Goal: Task Accomplishment & Management: Manage account settings

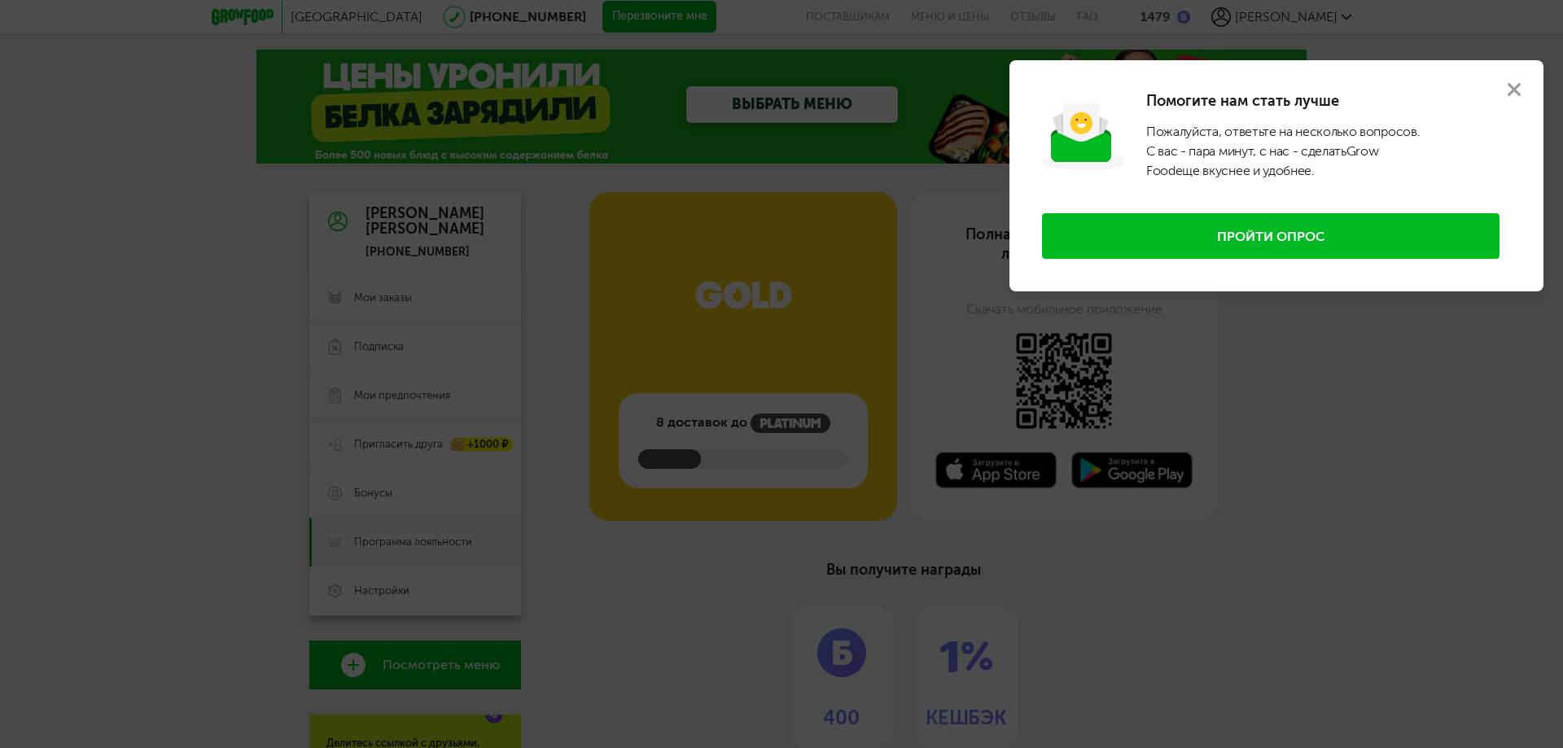
click at [1512, 90] on icon at bounding box center [1514, 89] width 13 height 13
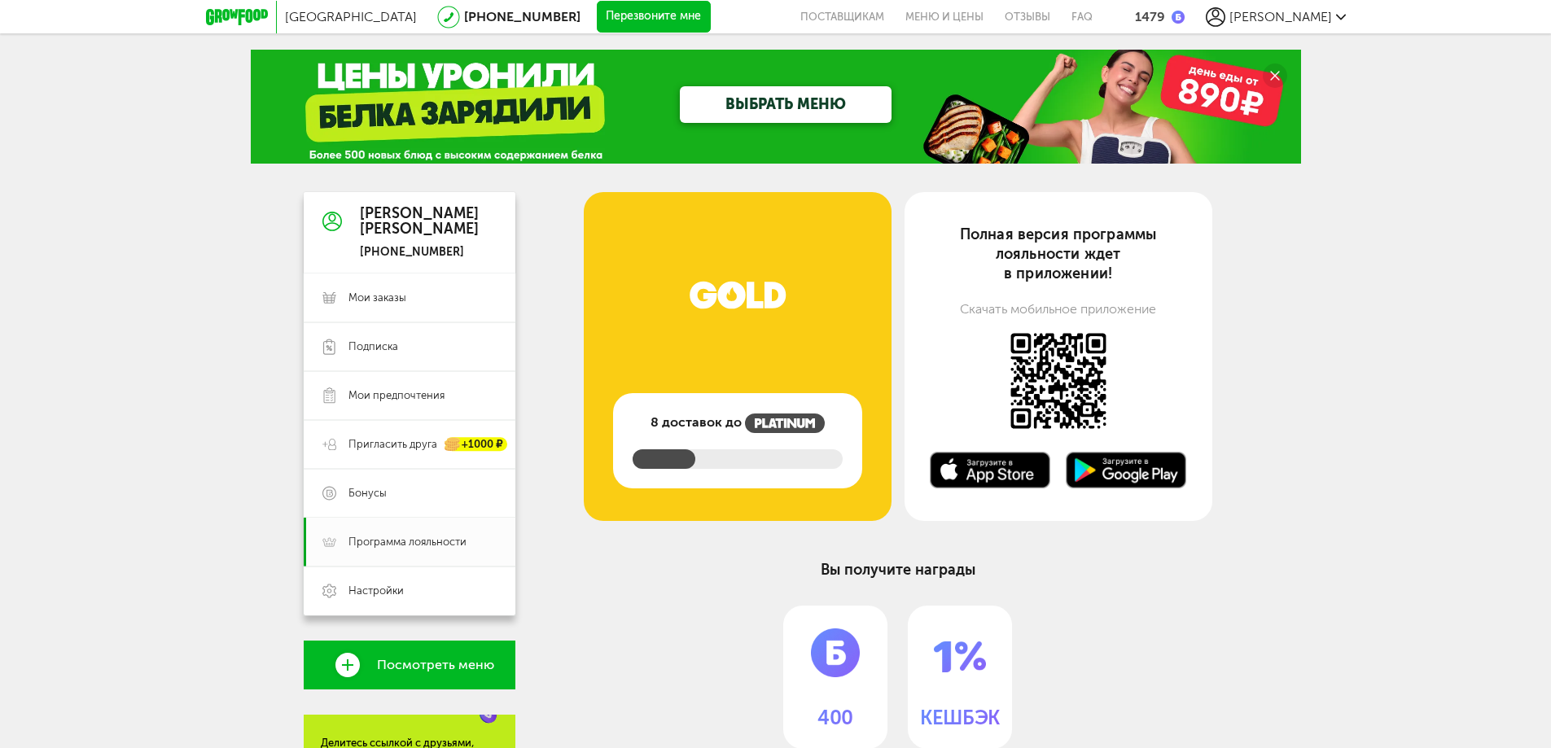
click at [1332, 20] on div "[PERSON_NAME]" at bounding box center [1276, 17] width 140 height 20
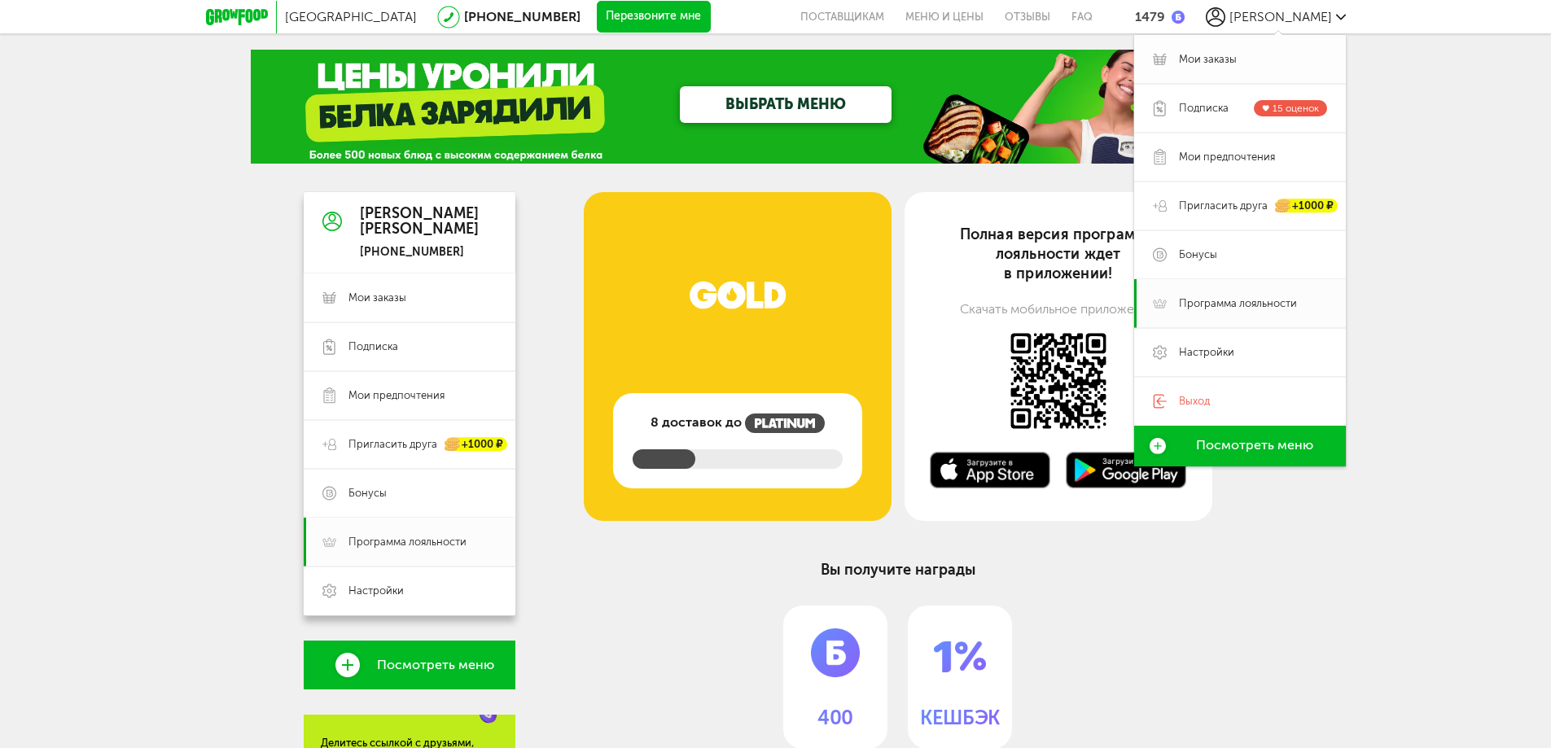
click at [1212, 60] on span "Мои заказы" at bounding box center [1208, 59] width 58 height 15
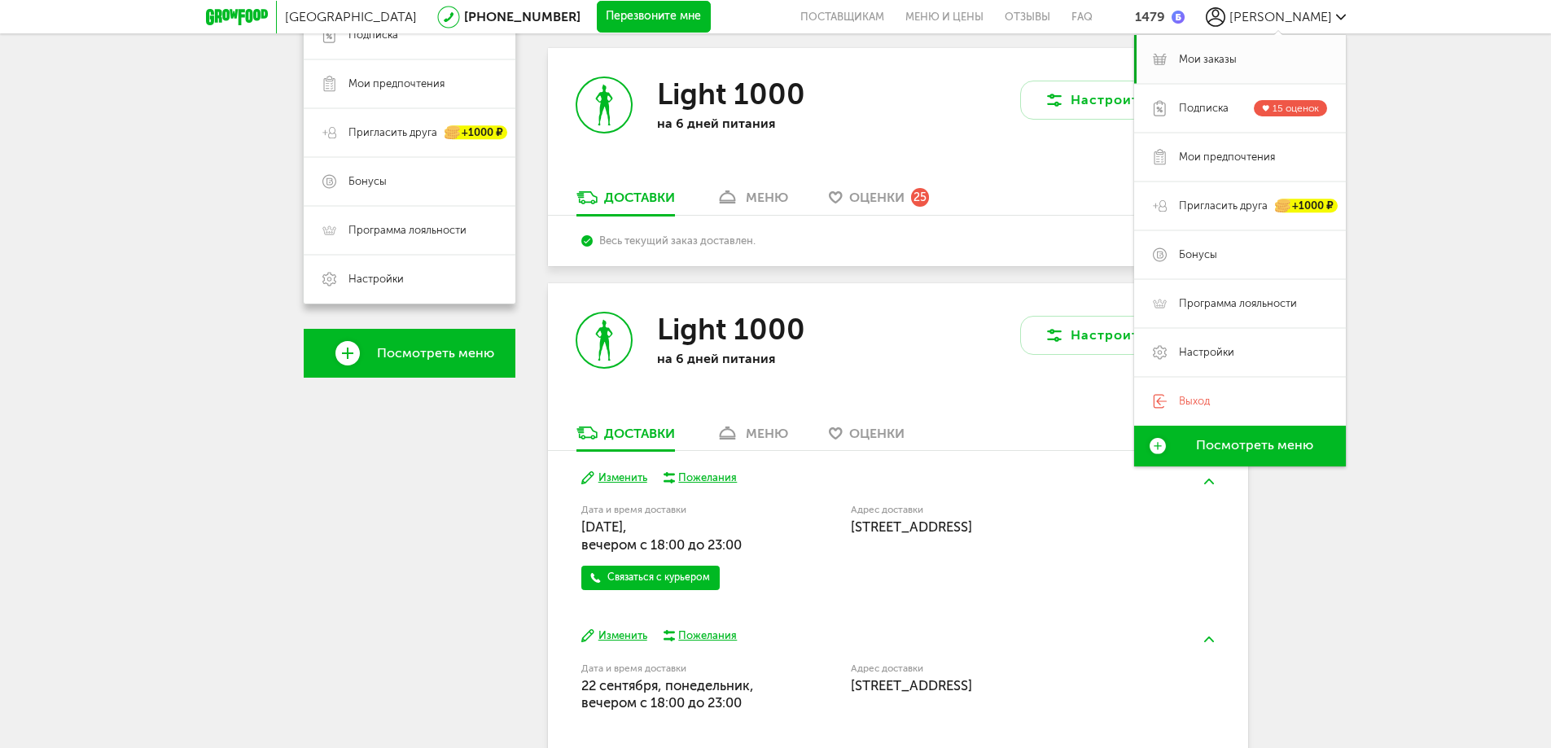
scroll to position [326, 0]
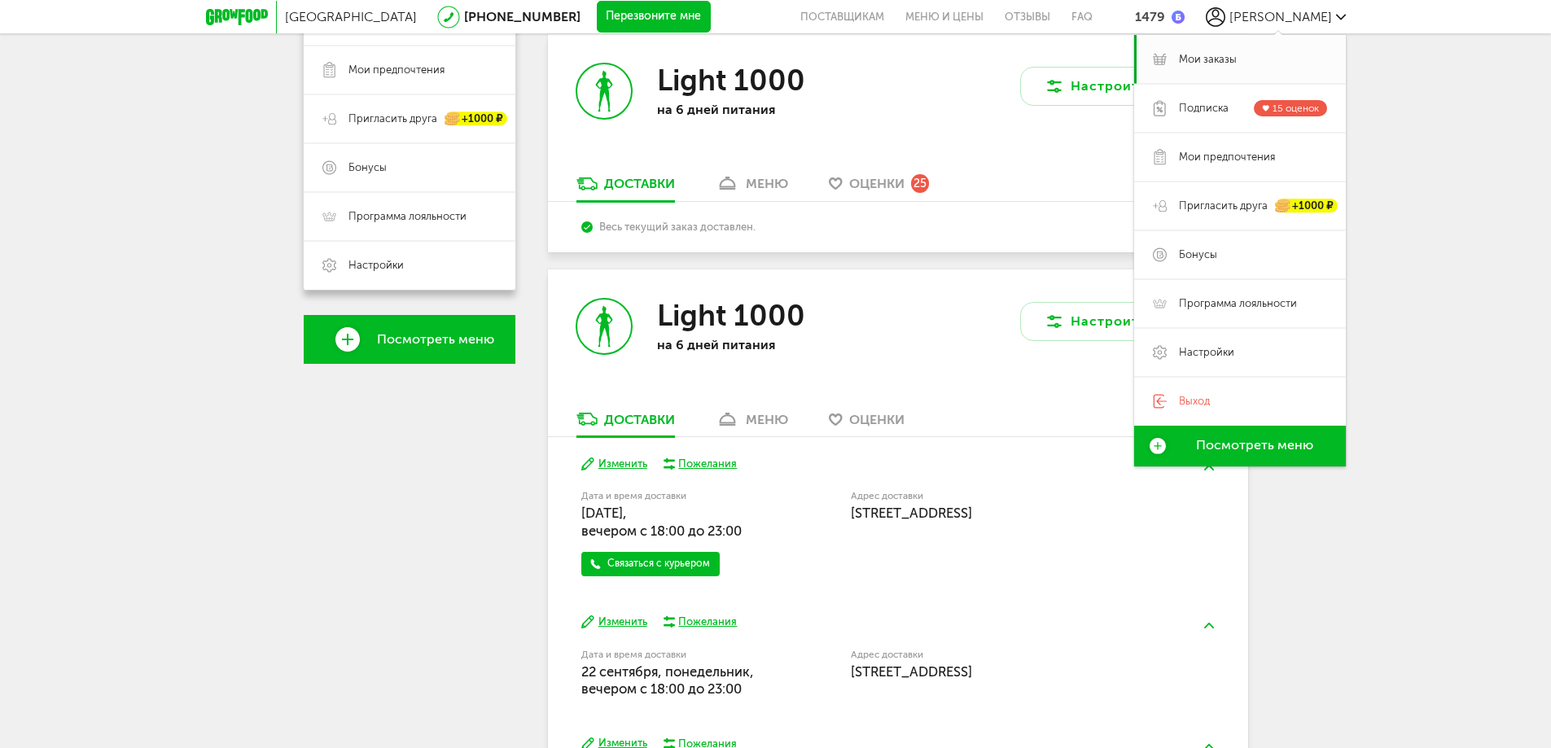
click at [630, 623] on button "Изменить" at bounding box center [614, 622] width 66 height 15
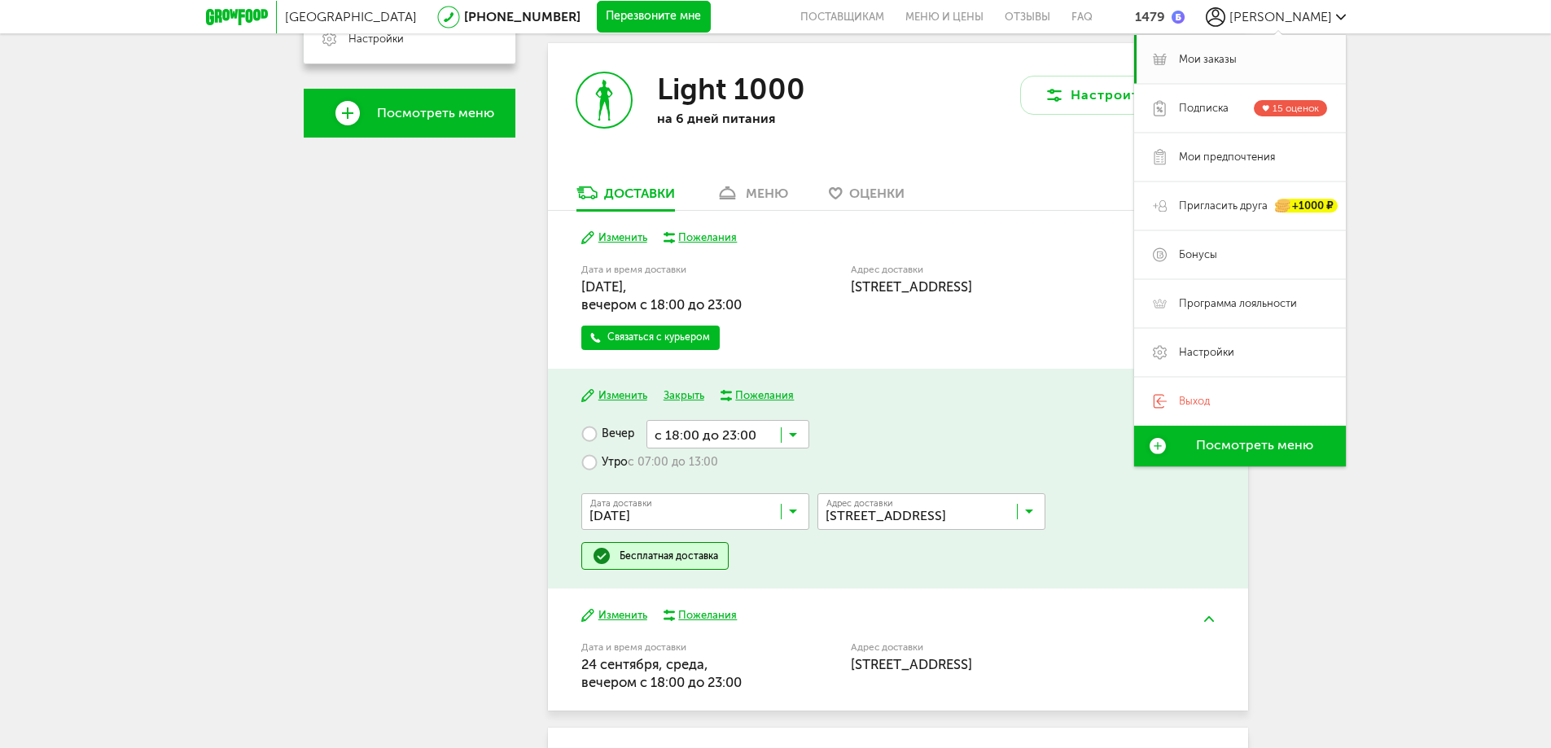
scroll to position [570, 0]
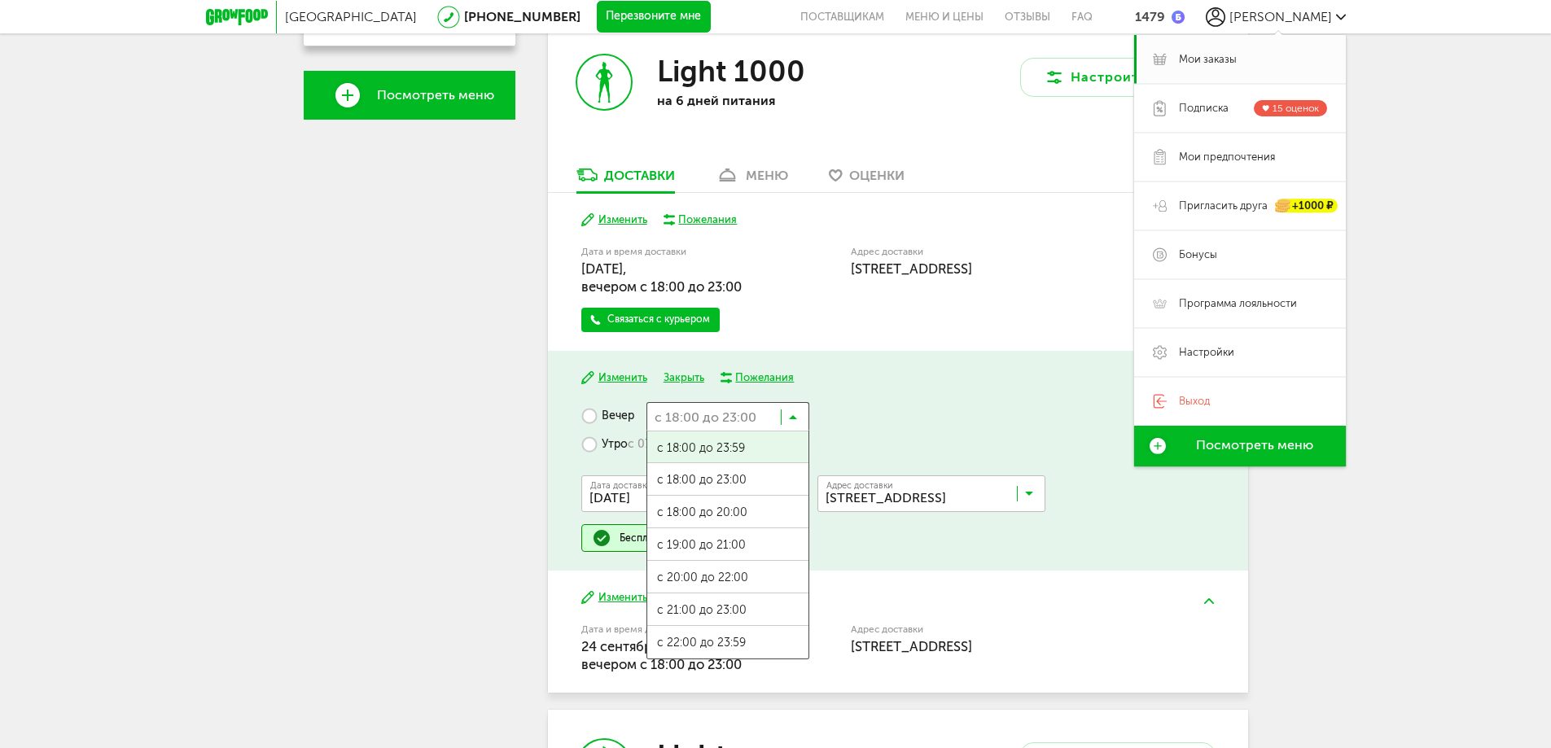
click at [789, 423] on icon at bounding box center [793, 421] width 8 height 16
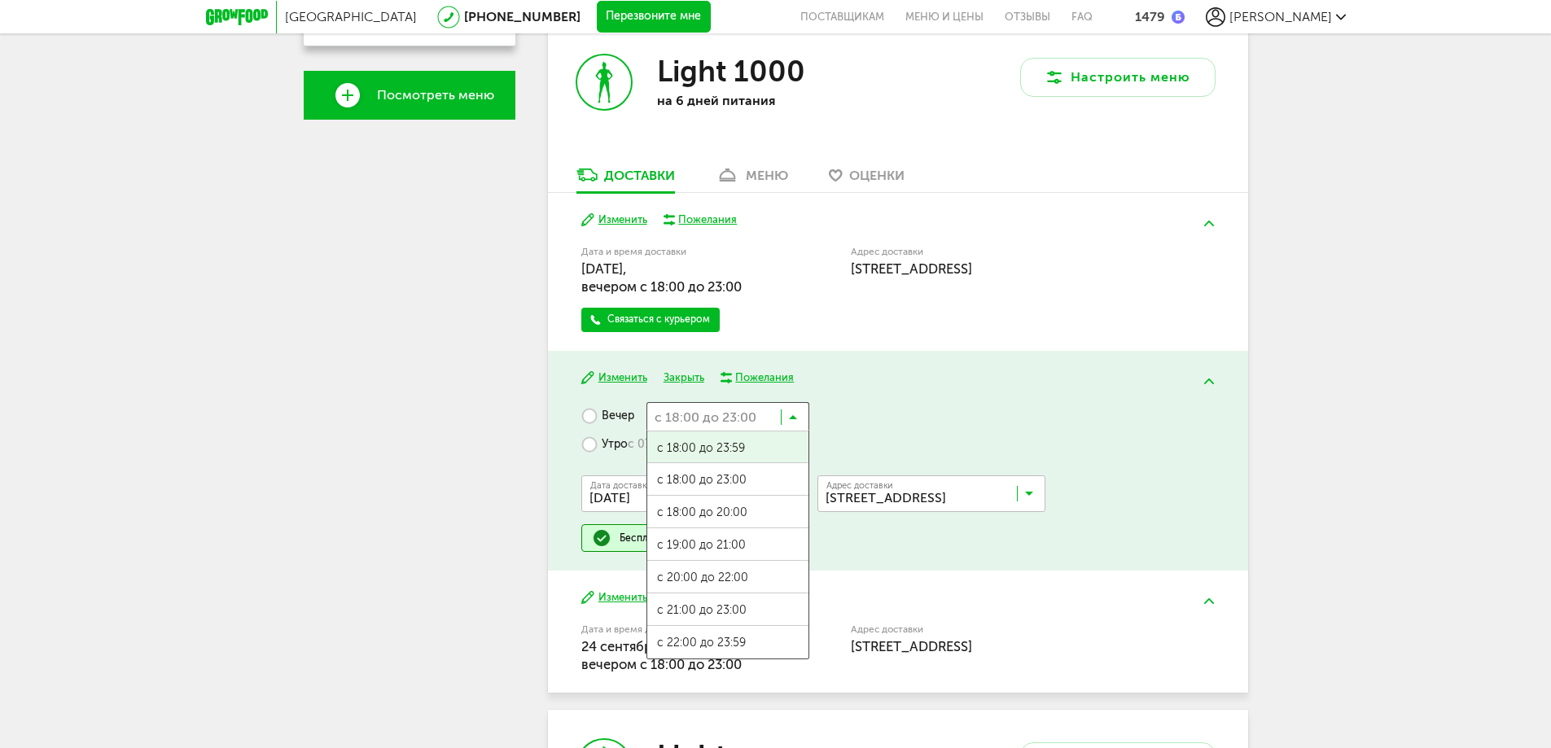
click at [590, 449] on label "Утро с 07:00 до 13:00" at bounding box center [649, 445] width 137 height 28
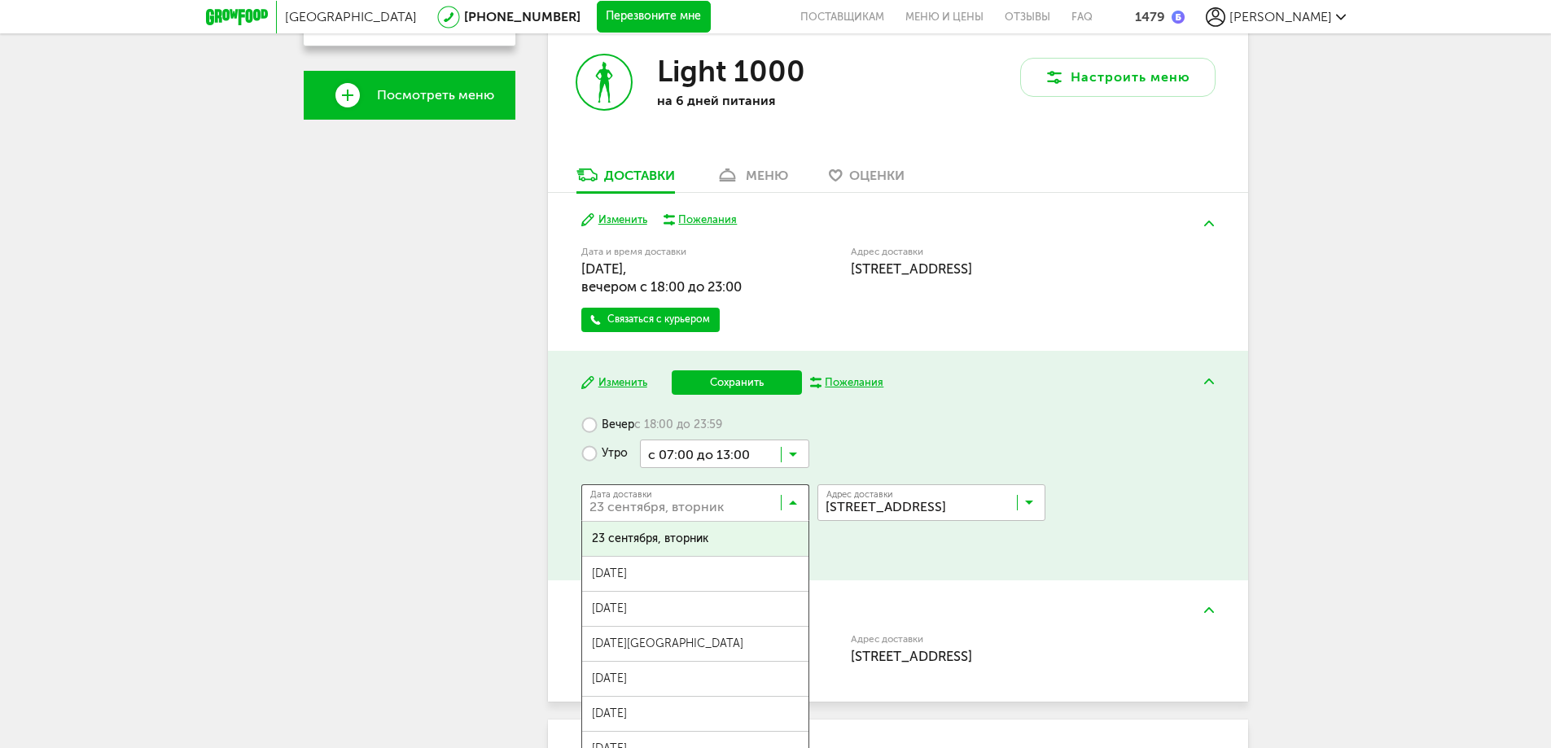
click at [799, 504] on input "Search for option" at bounding box center [699, 507] width 228 height 28
click at [988, 431] on div "Вечер с 18:00 до 23:59 Утро с 07:00 до 13:00 Загрузка... Дата доставки [DATE] З…" at bounding box center [897, 486] width 633 height 150
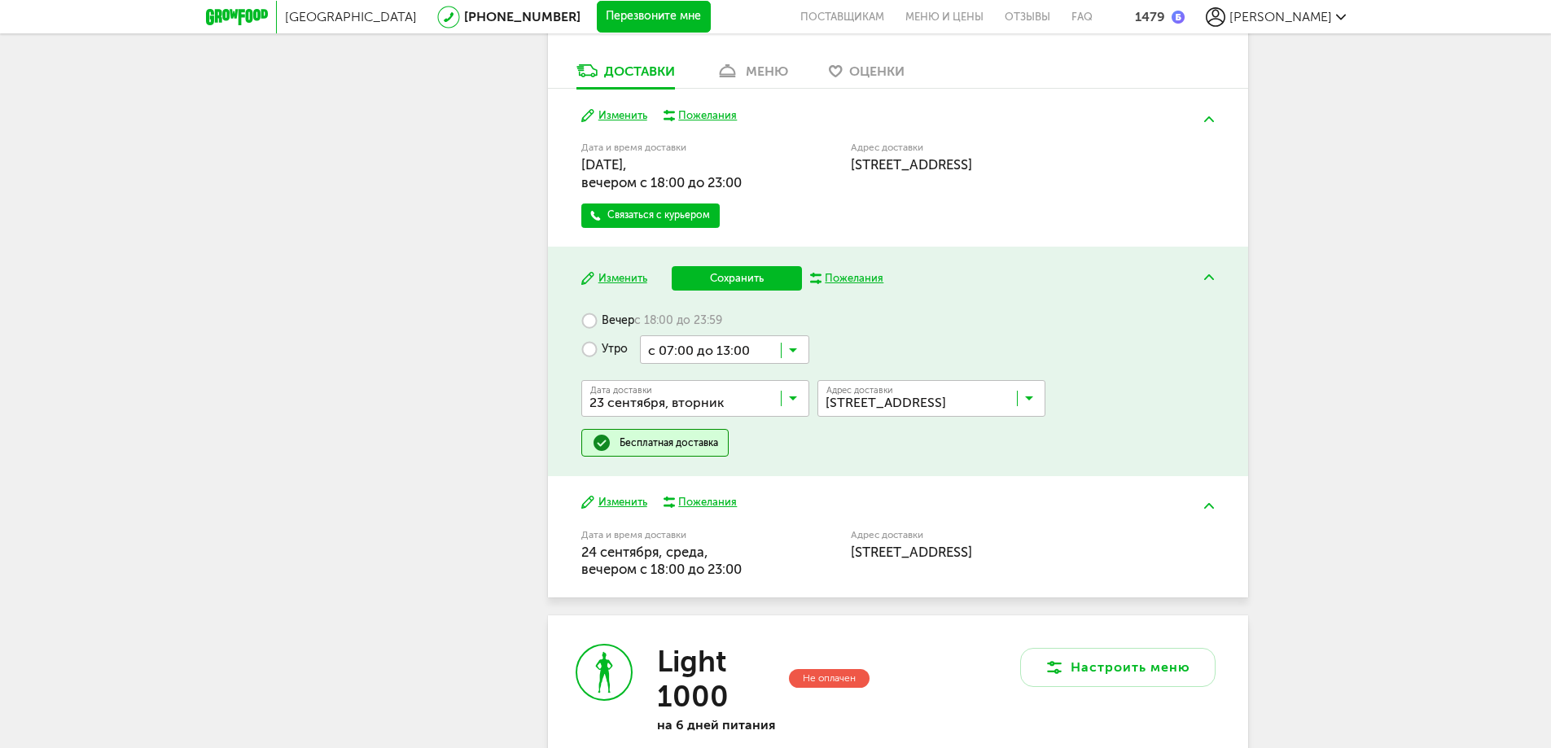
scroll to position [651, 0]
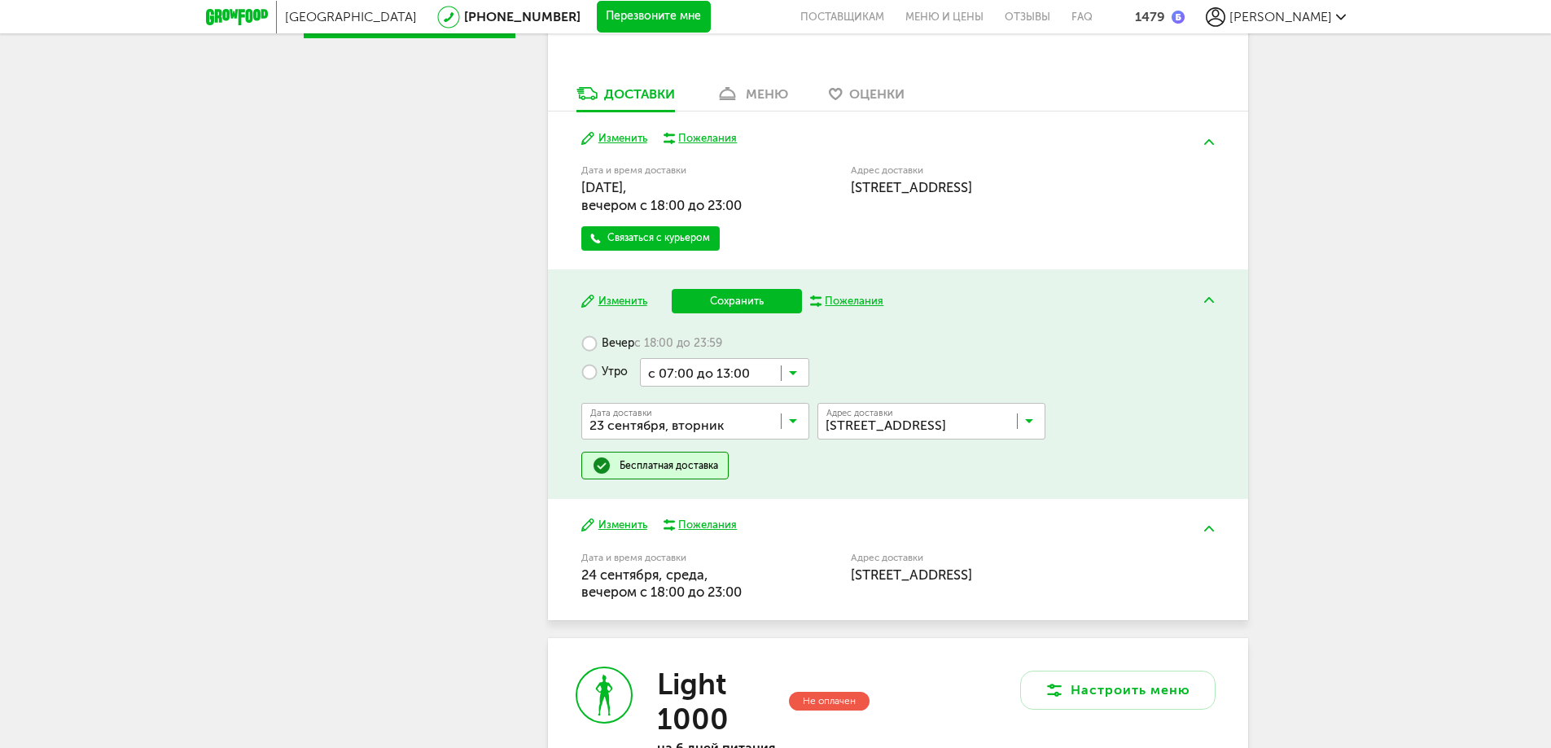
click at [441, 366] on div "[PERSON_NAME] [PHONE_NUMBER] Мои заказы Подписка Мои предпочтения Пригласить др…" at bounding box center [410, 401] width 212 height 1720
click at [1097, 335] on div "Вечер с 18:00 до 23:59 Утро с 07:00 до 13:00 Загрузка... Дата доставки [DATE] З…" at bounding box center [897, 405] width 633 height 150
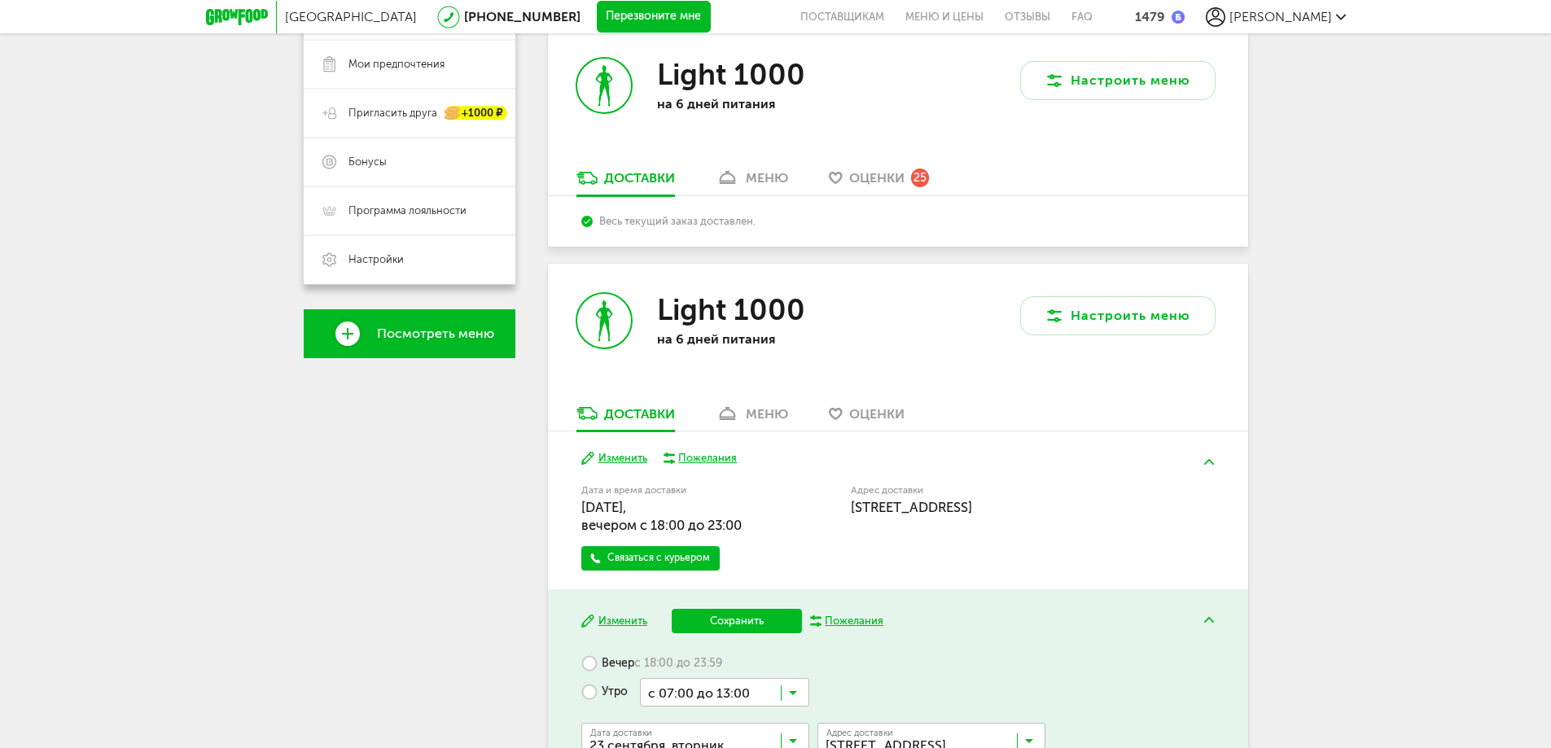
scroll to position [326, 0]
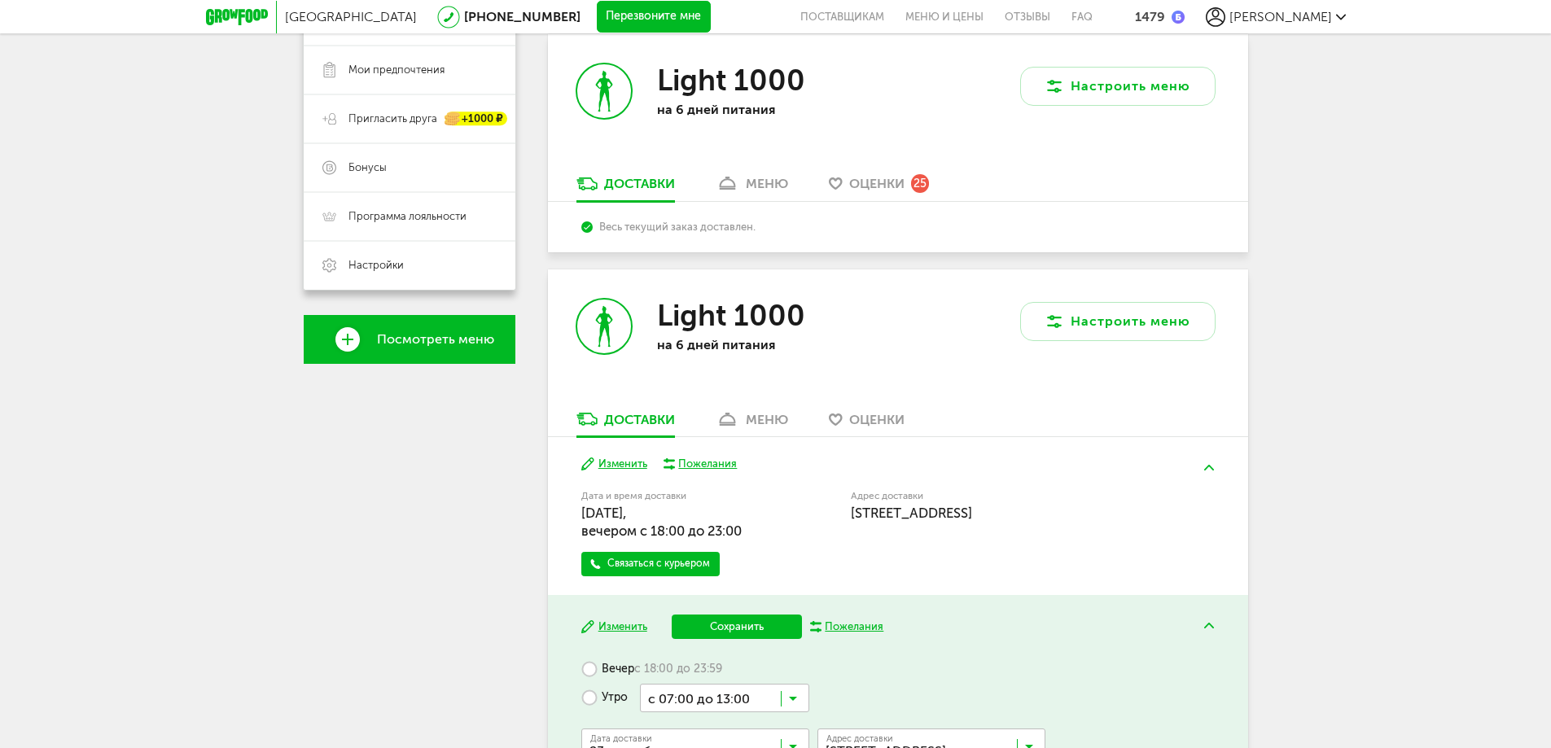
click at [616, 423] on div "Доставки" at bounding box center [639, 419] width 71 height 15
click at [611, 468] on button "Изменить" at bounding box center [614, 464] width 66 height 15
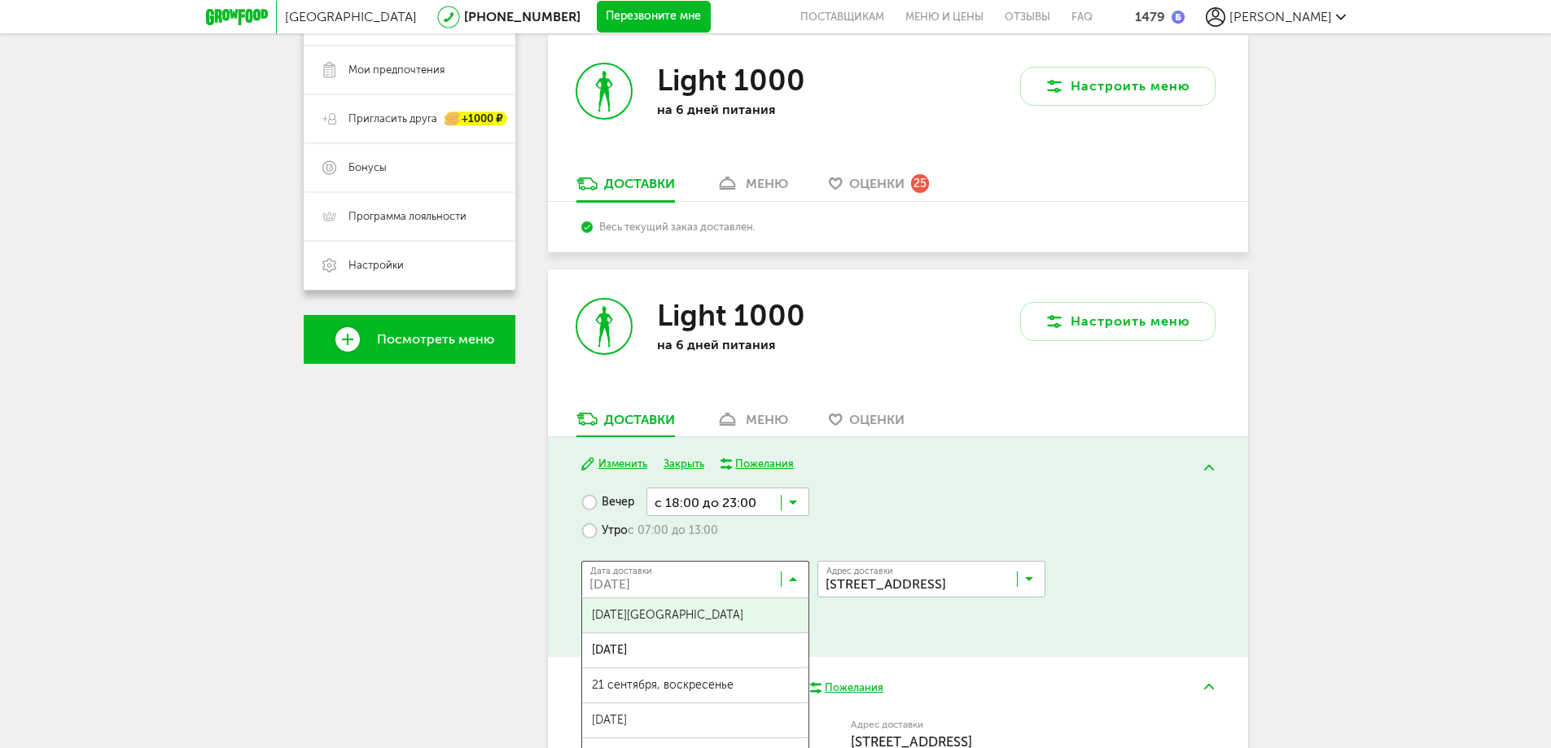
click at [786, 580] on input "Search for option" at bounding box center [699, 583] width 228 height 28
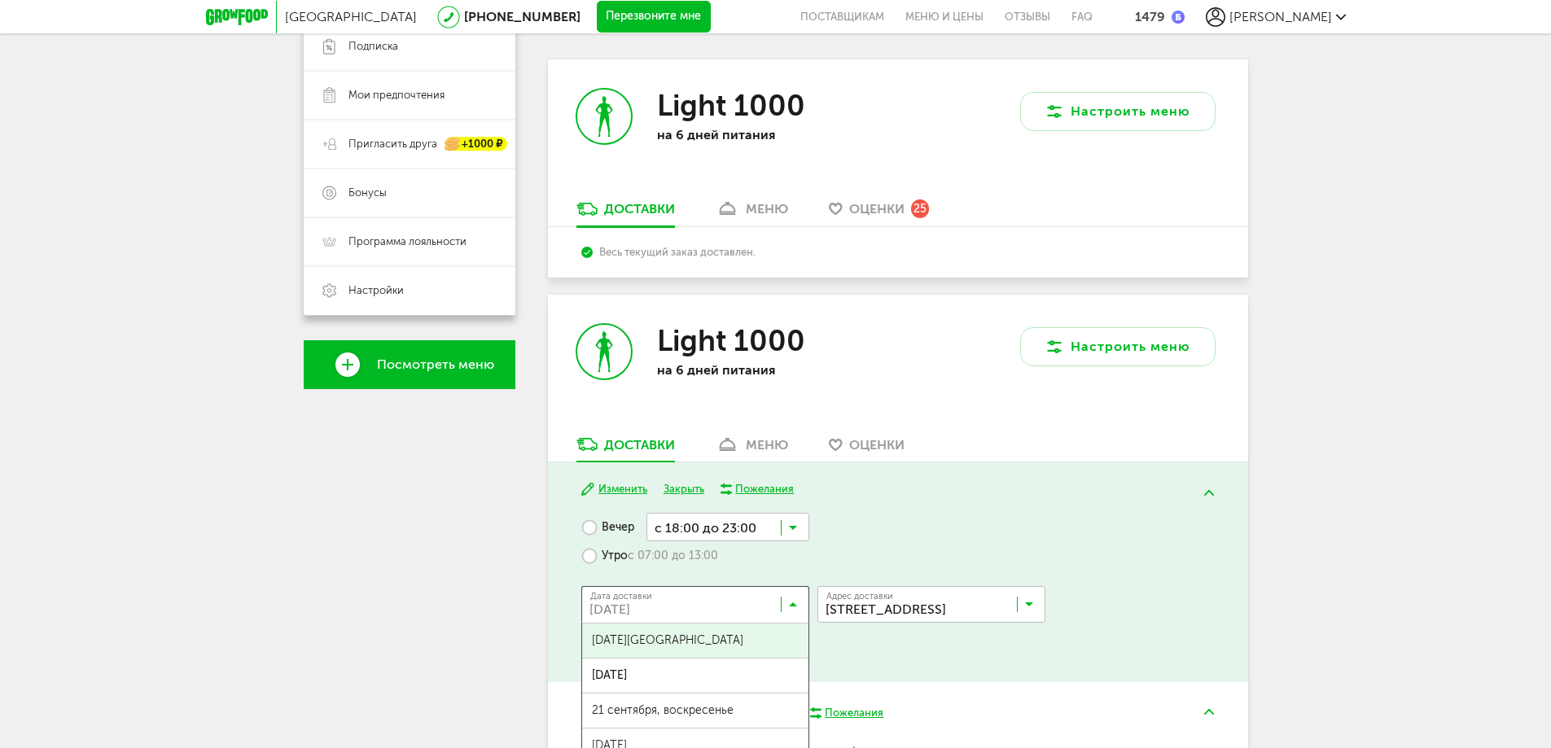
scroll to position [326, 0]
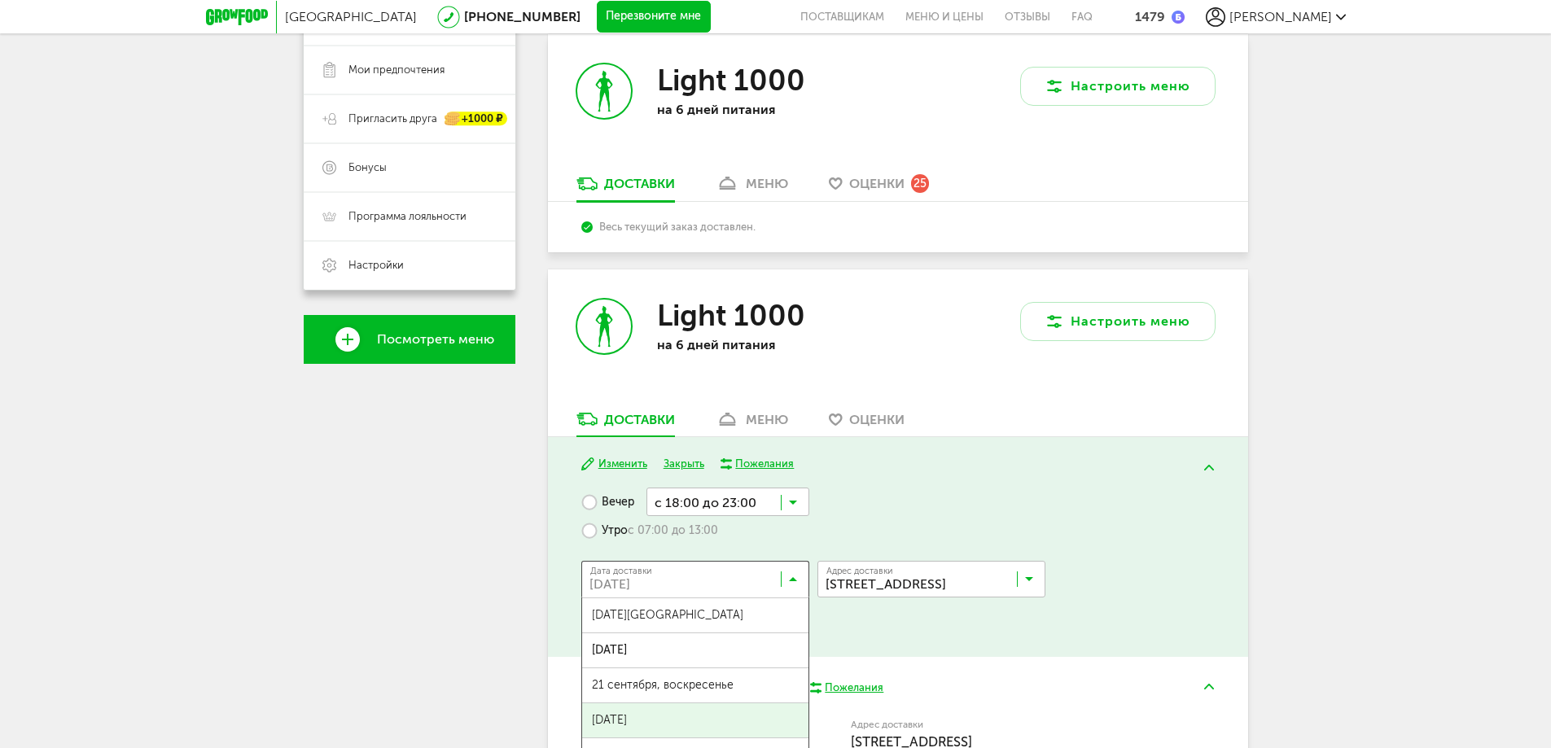
click at [651, 719] on span "[DATE]" at bounding box center [695, 720] width 226 height 34
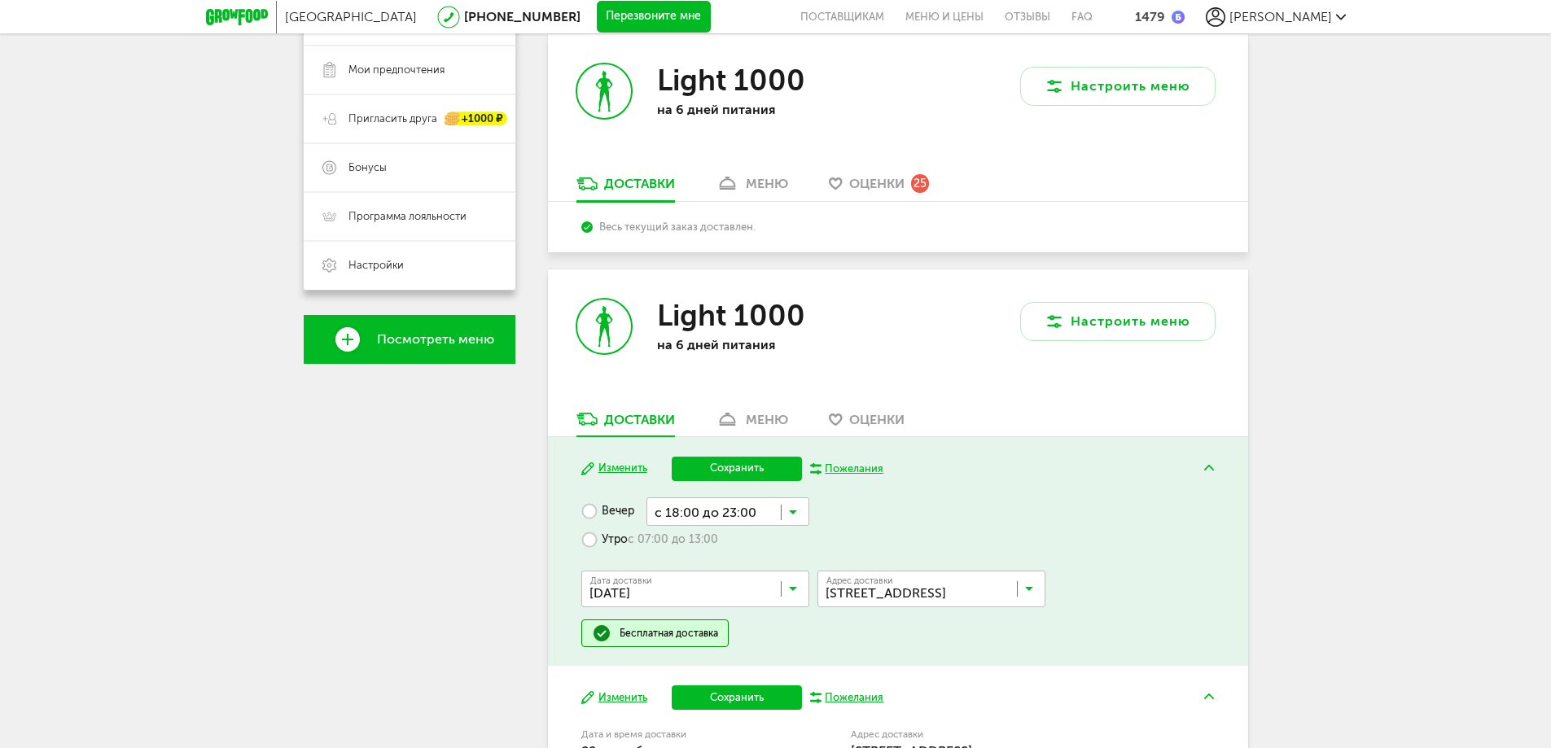
click at [591, 538] on label "Утро с 07:00 до 13:00" at bounding box center [649, 540] width 137 height 28
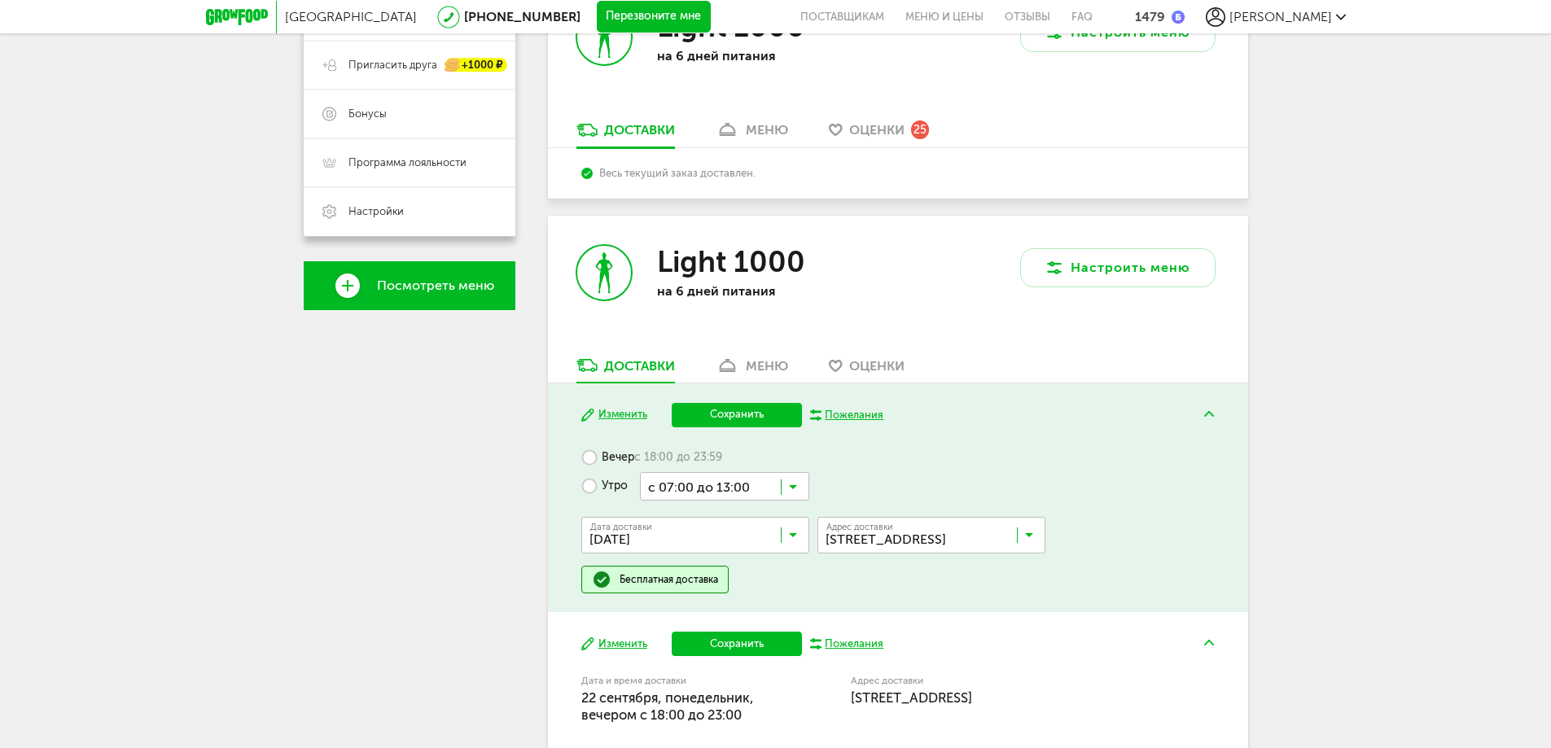
scroll to position [488, 0]
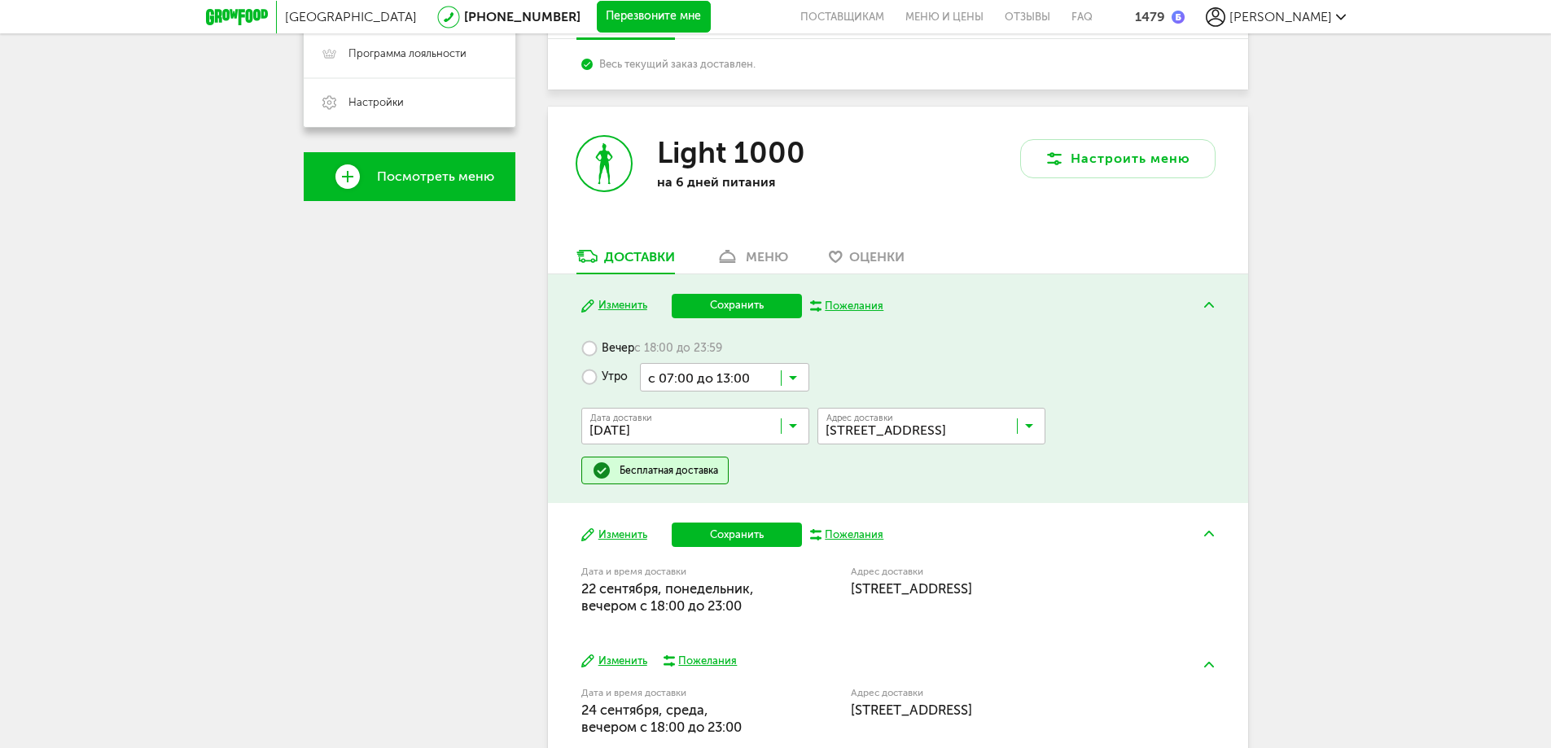
click at [732, 534] on button "Сохранить" at bounding box center [737, 535] width 130 height 24
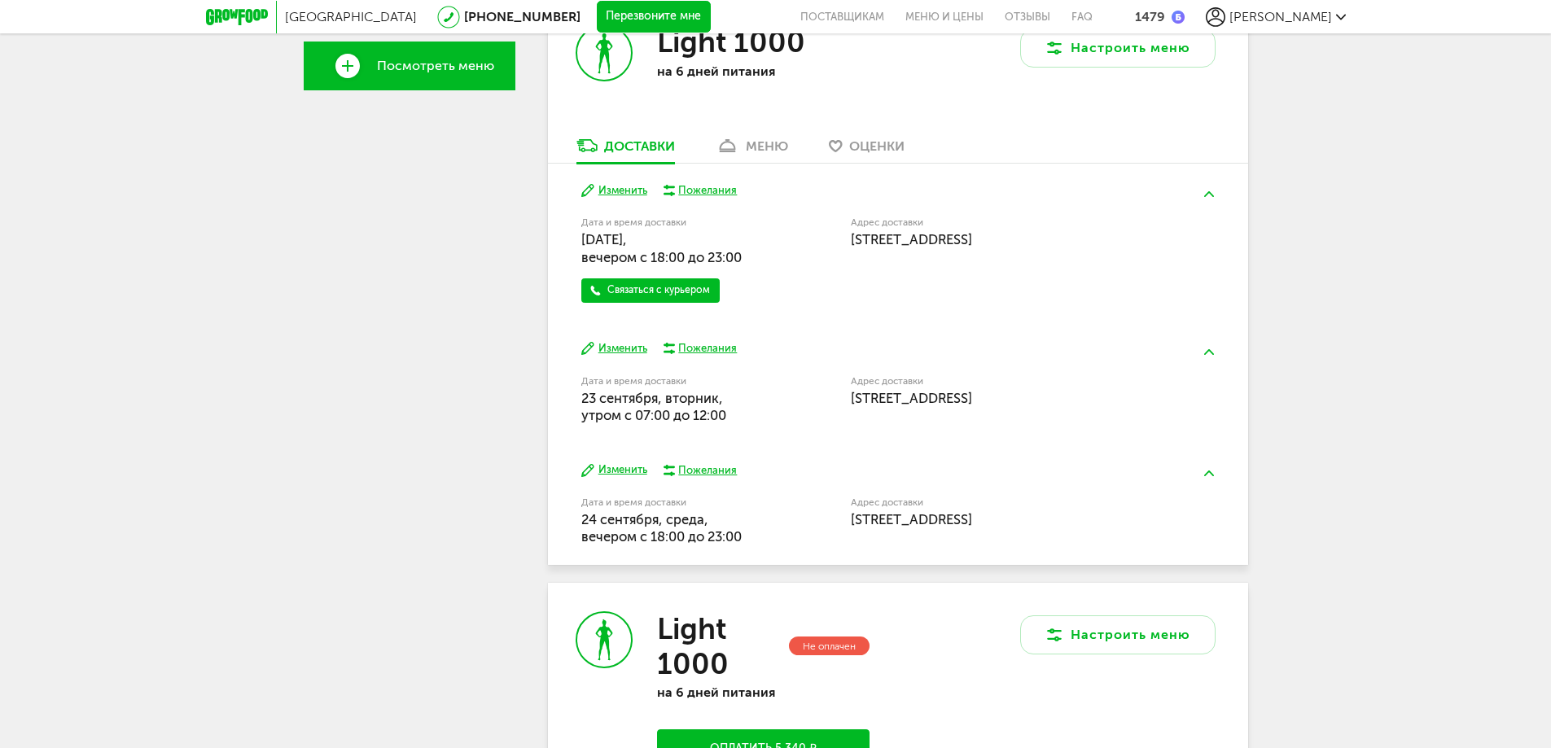
scroll to position [570, 0]
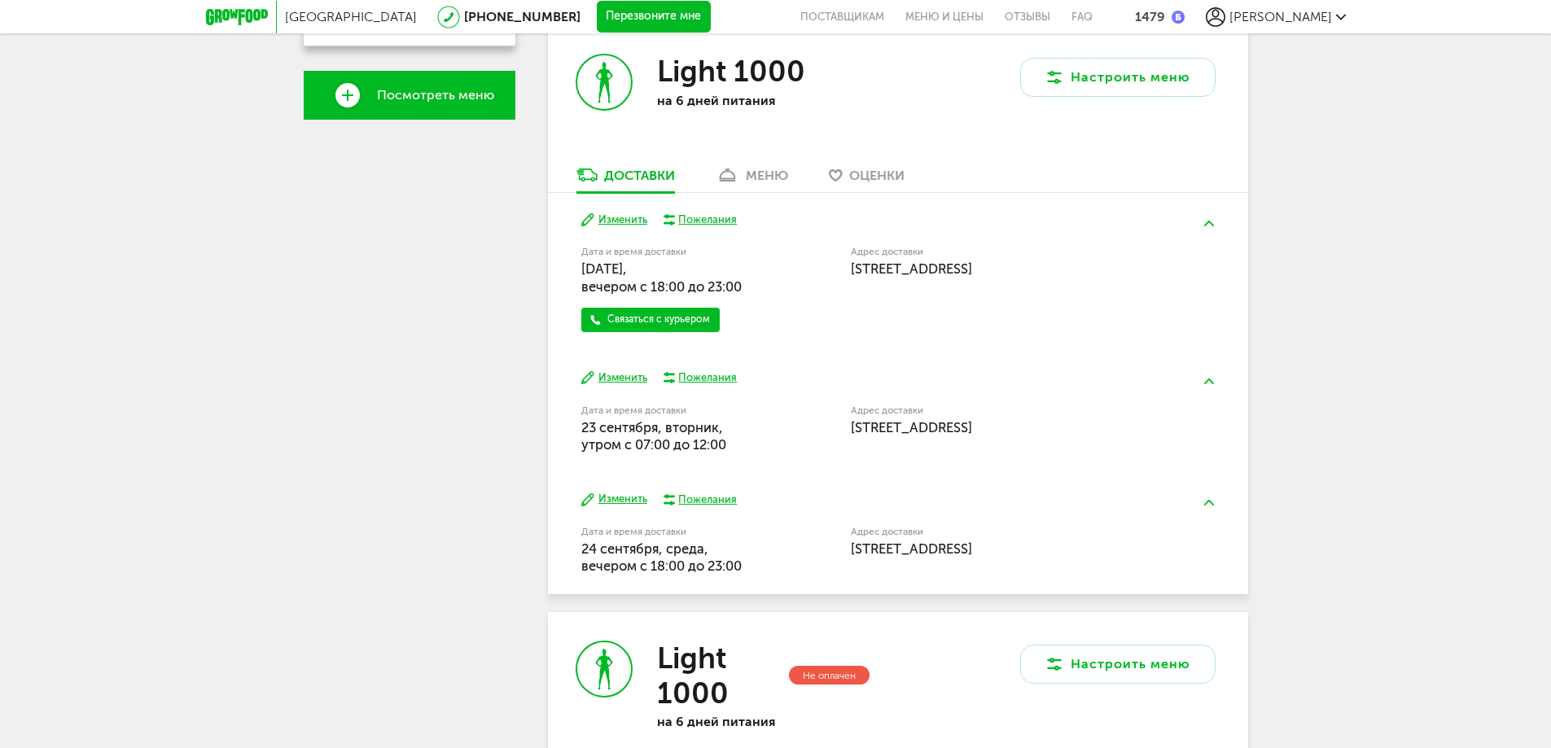
click at [607, 379] on button "Изменить" at bounding box center [614, 377] width 66 height 15
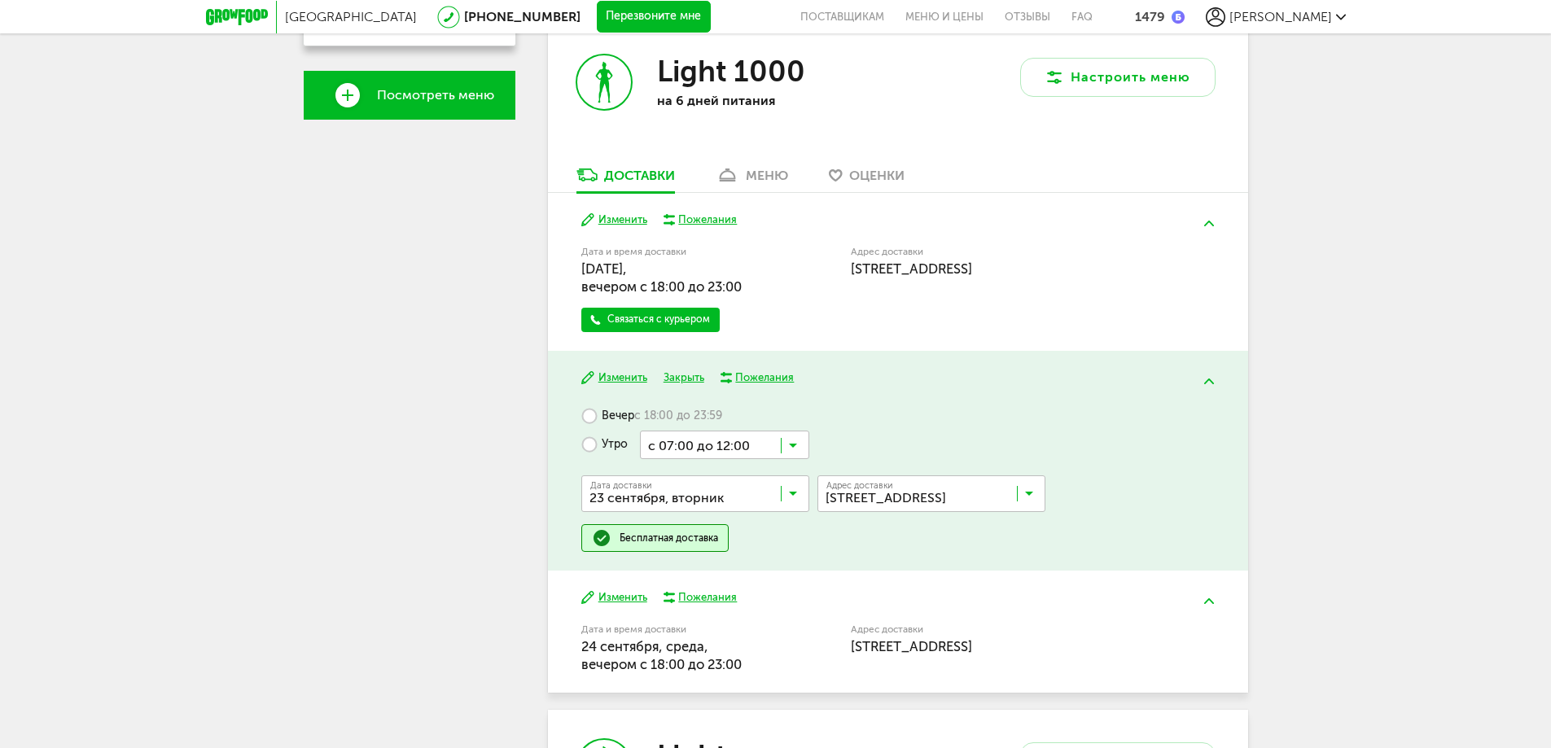
click at [795, 493] on icon at bounding box center [793, 497] width 8 height 16
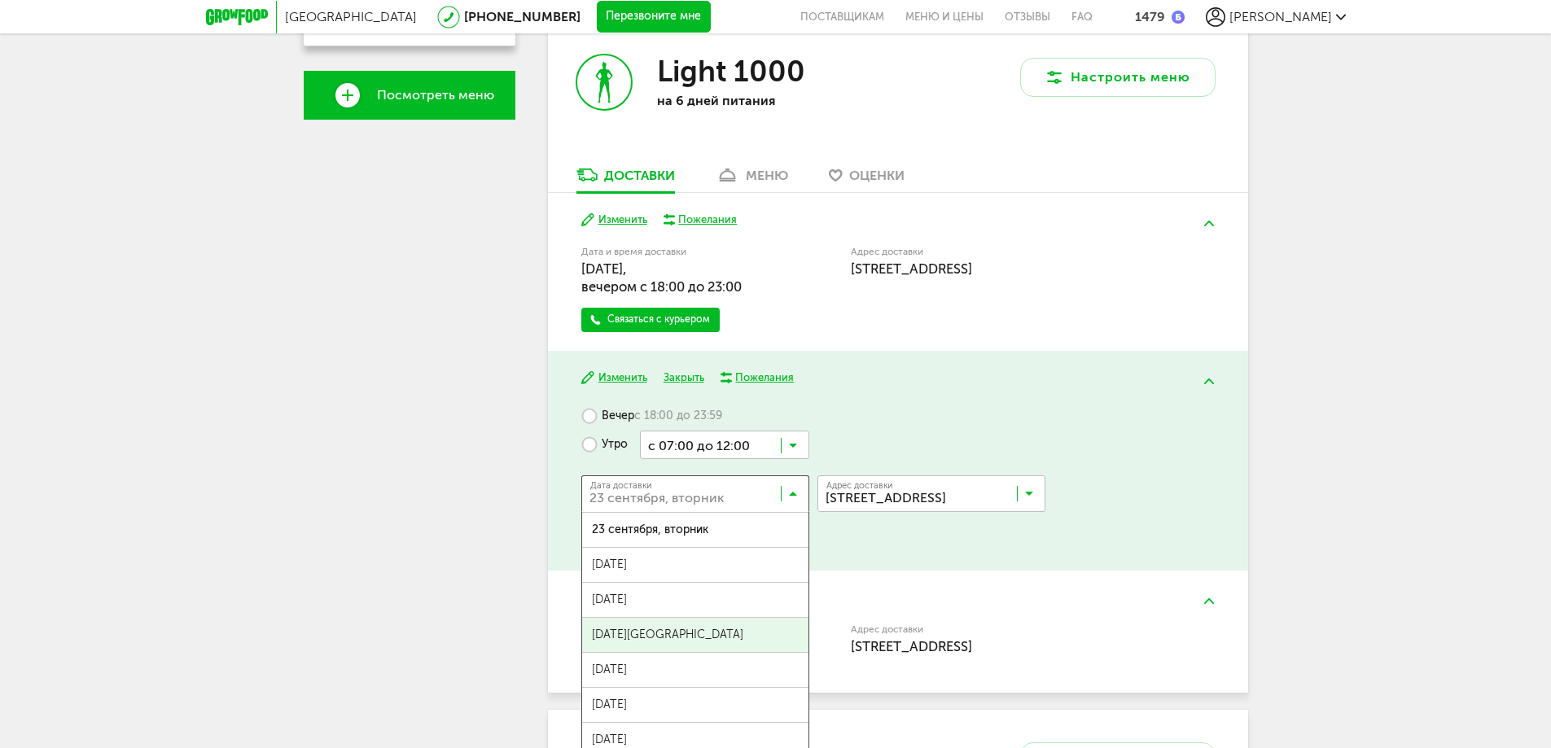
click at [730, 626] on span "[DATE][GEOGRAPHIC_DATA]" at bounding box center [695, 635] width 226 height 34
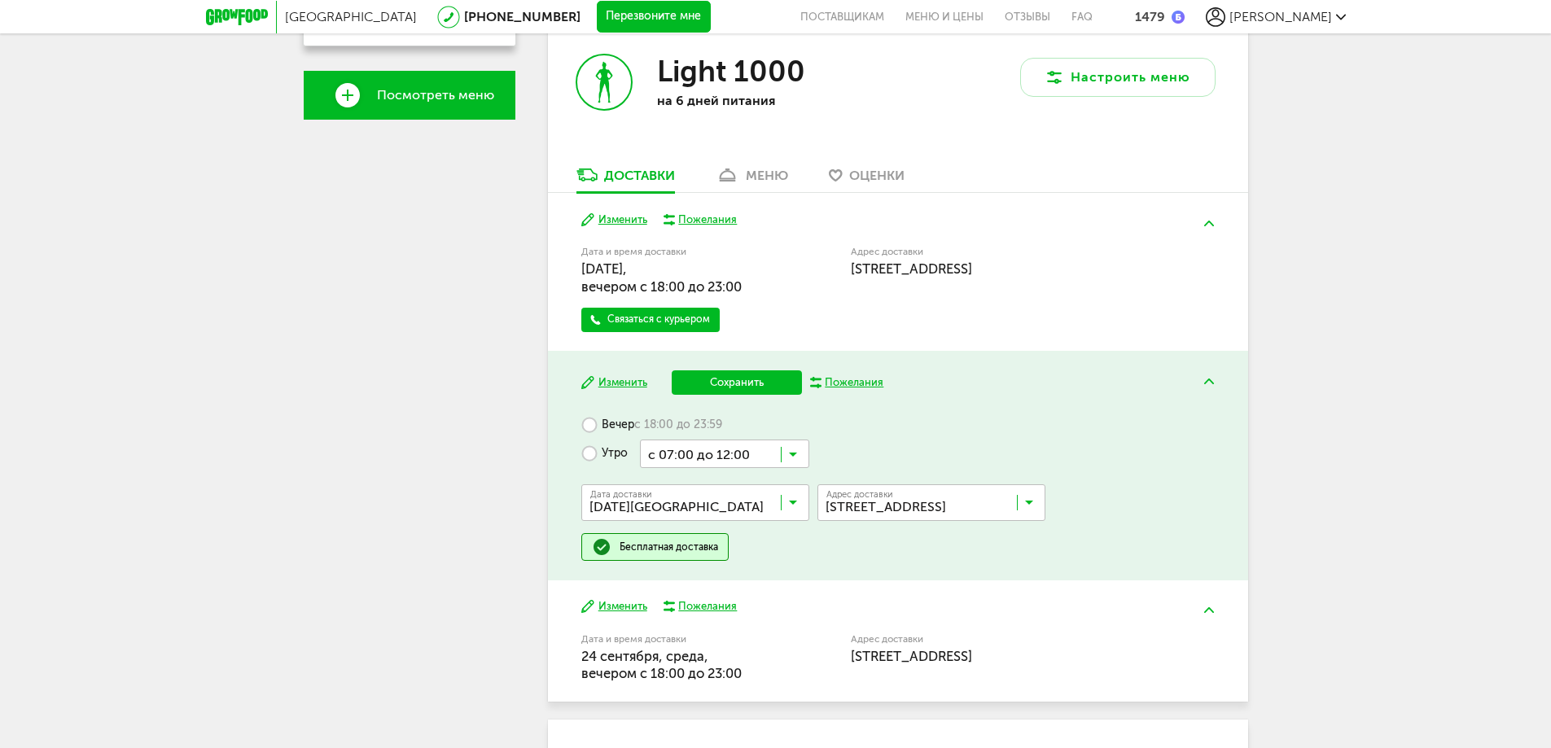
click at [722, 379] on button "Сохранить" at bounding box center [737, 382] width 130 height 24
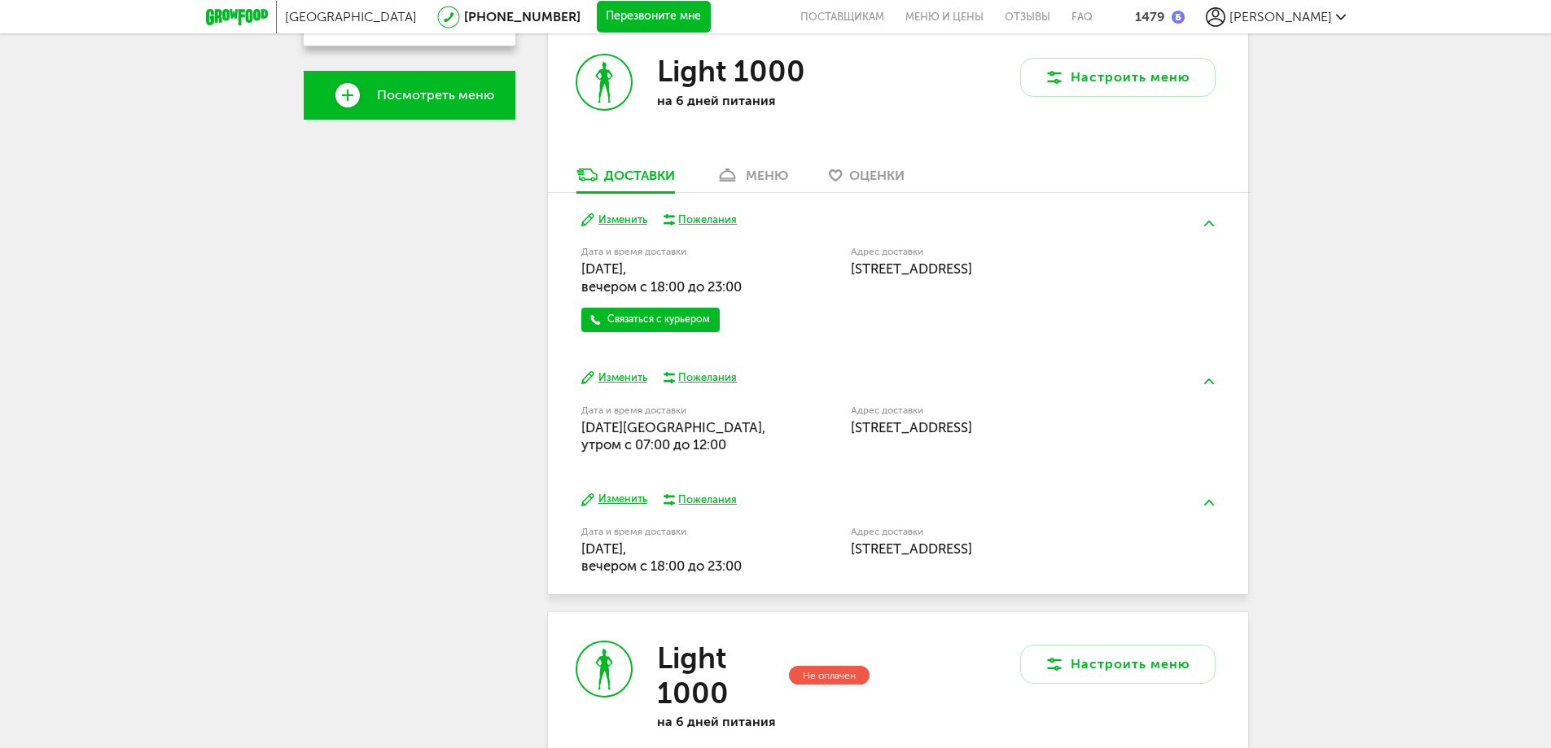
click at [608, 504] on button "Изменить" at bounding box center [614, 499] width 66 height 15
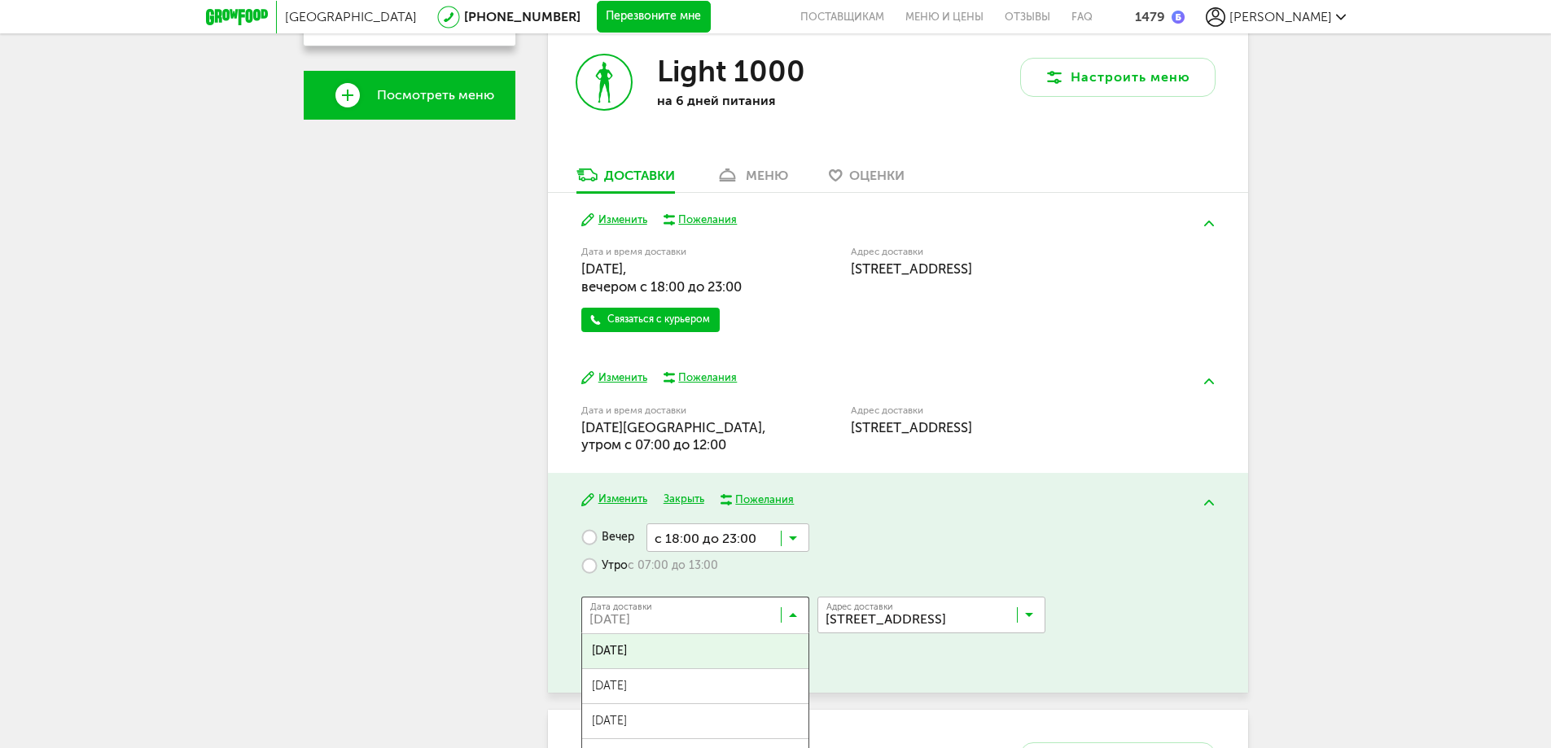
click at [786, 613] on input "Search for option" at bounding box center [699, 619] width 228 height 28
click at [616, 214] on button "Изменить" at bounding box center [614, 219] width 66 height 15
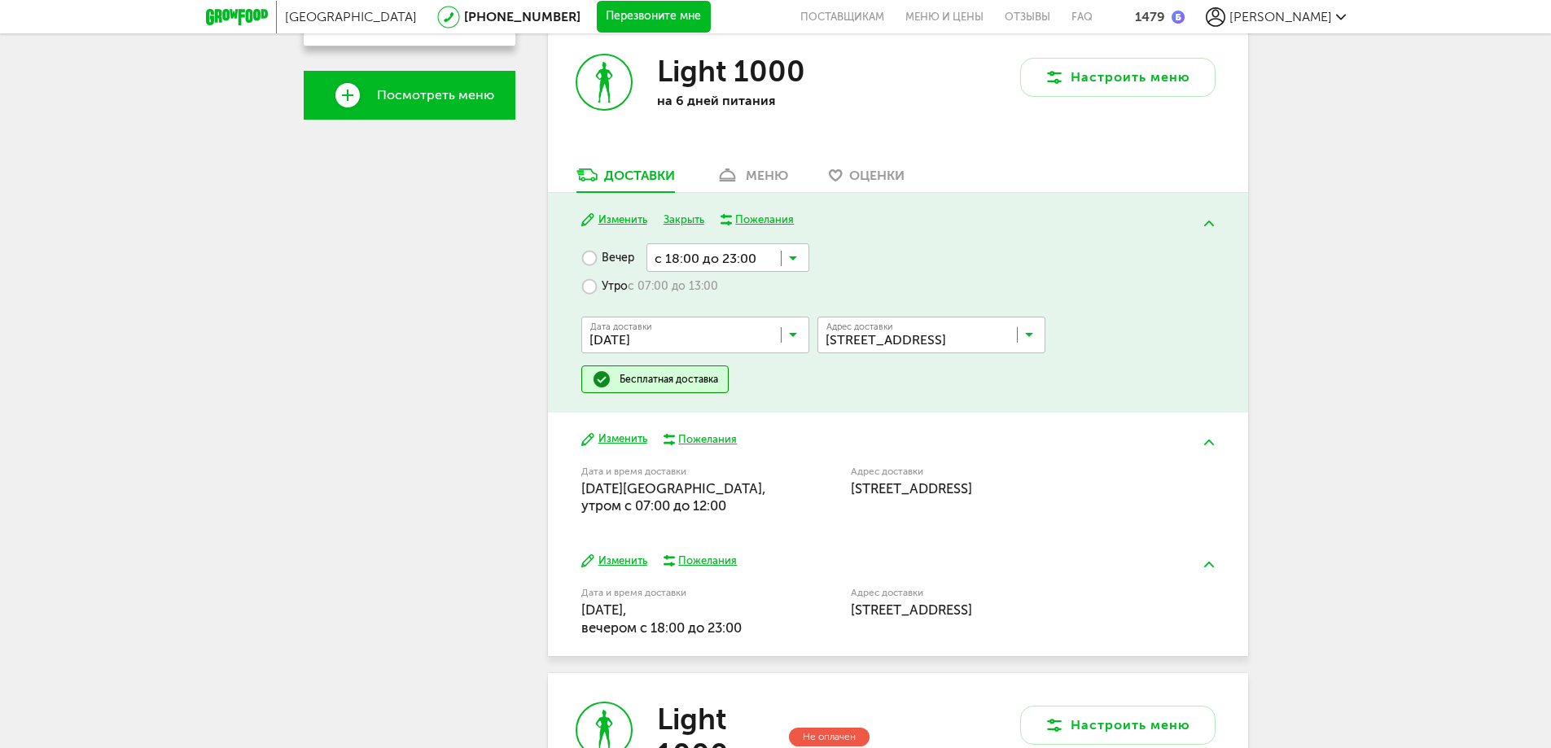
click at [796, 344] on icon at bounding box center [793, 339] width 8 height 16
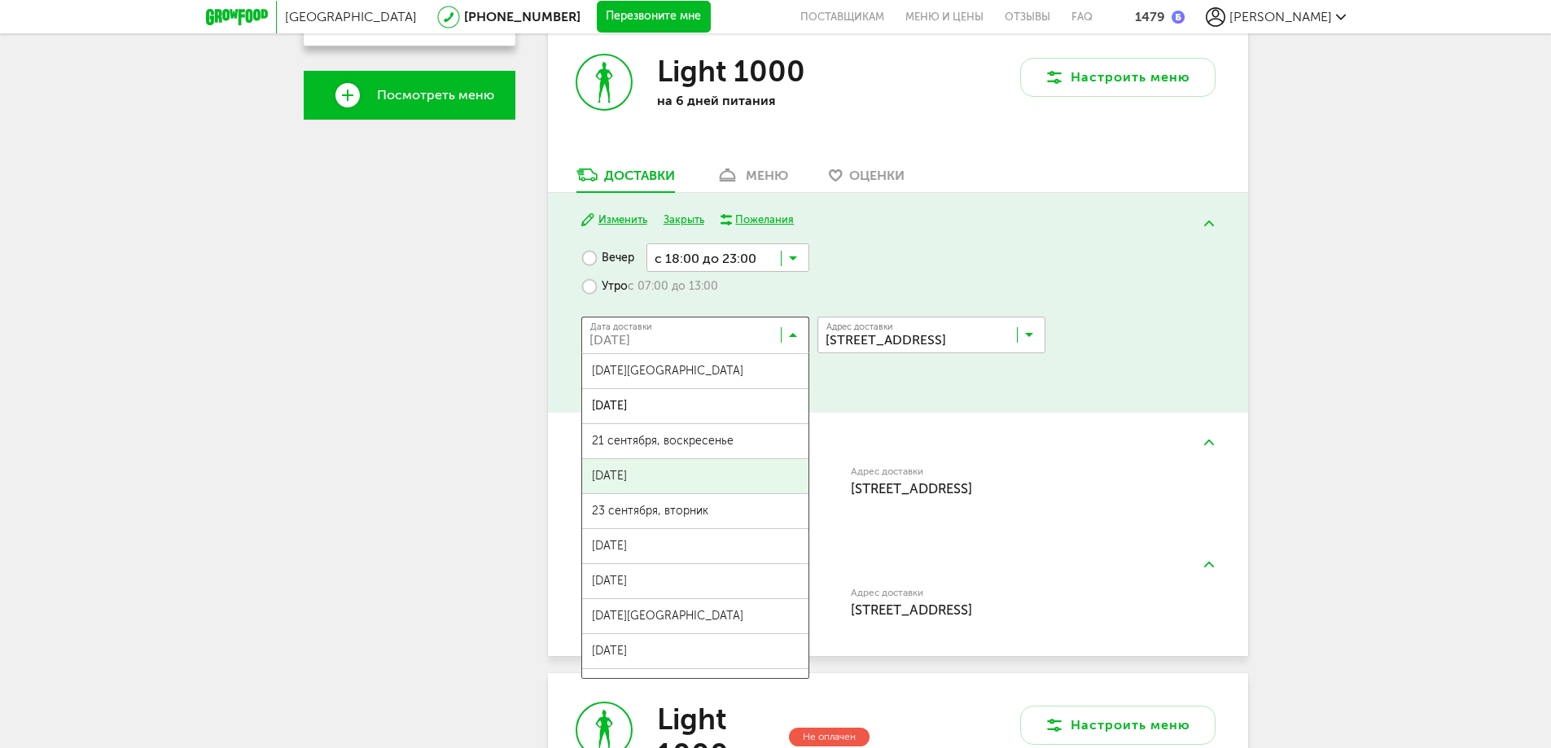
click at [720, 471] on span "[DATE]" at bounding box center [695, 476] width 226 height 34
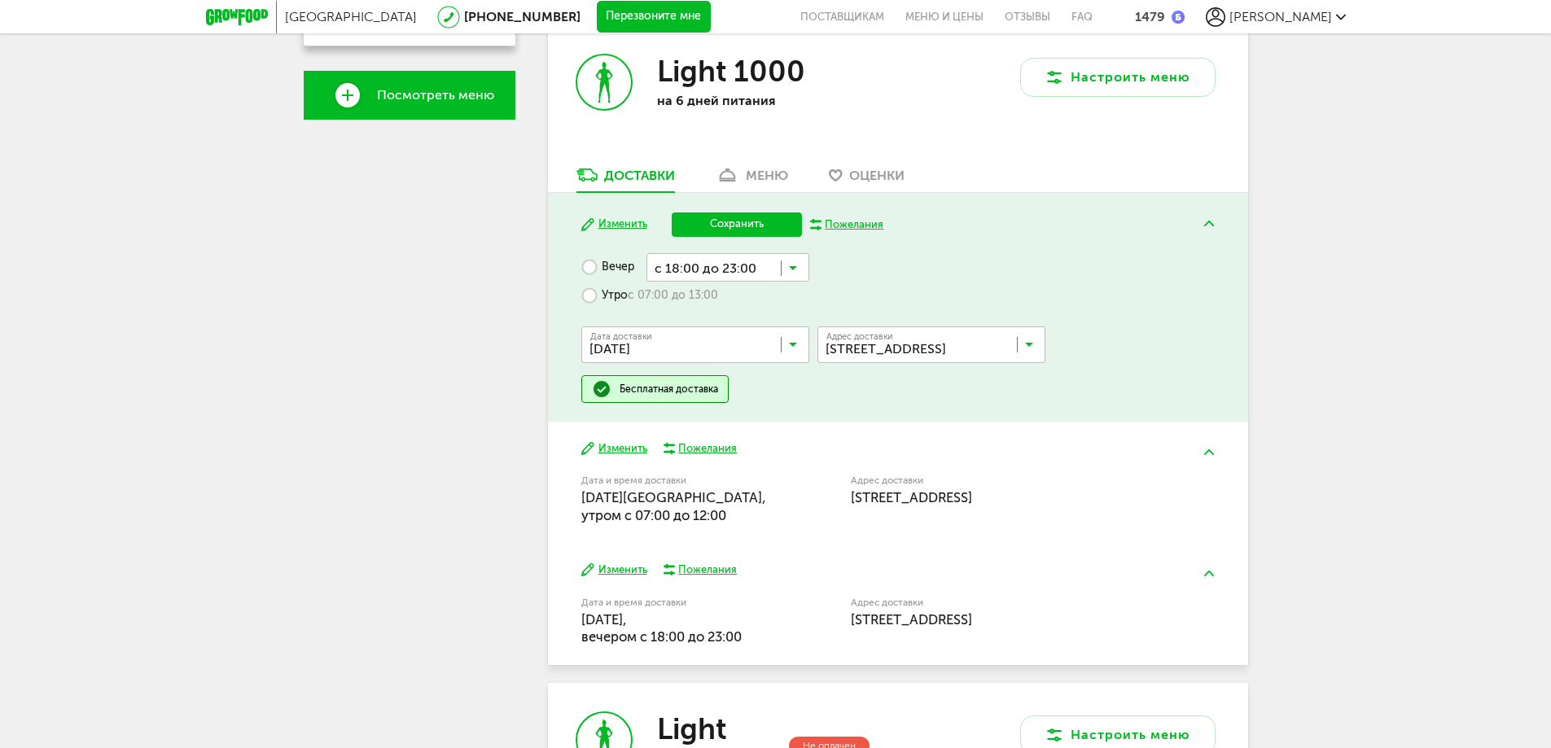
click at [588, 293] on label "Утро с 07:00 до 13:00" at bounding box center [649, 296] width 137 height 28
drag, startPoint x: 726, startPoint y: 224, endPoint x: 518, endPoint y: 343, distance: 239.9
click at [726, 224] on button "Сохранить" at bounding box center [737, 224] width 130 height 24
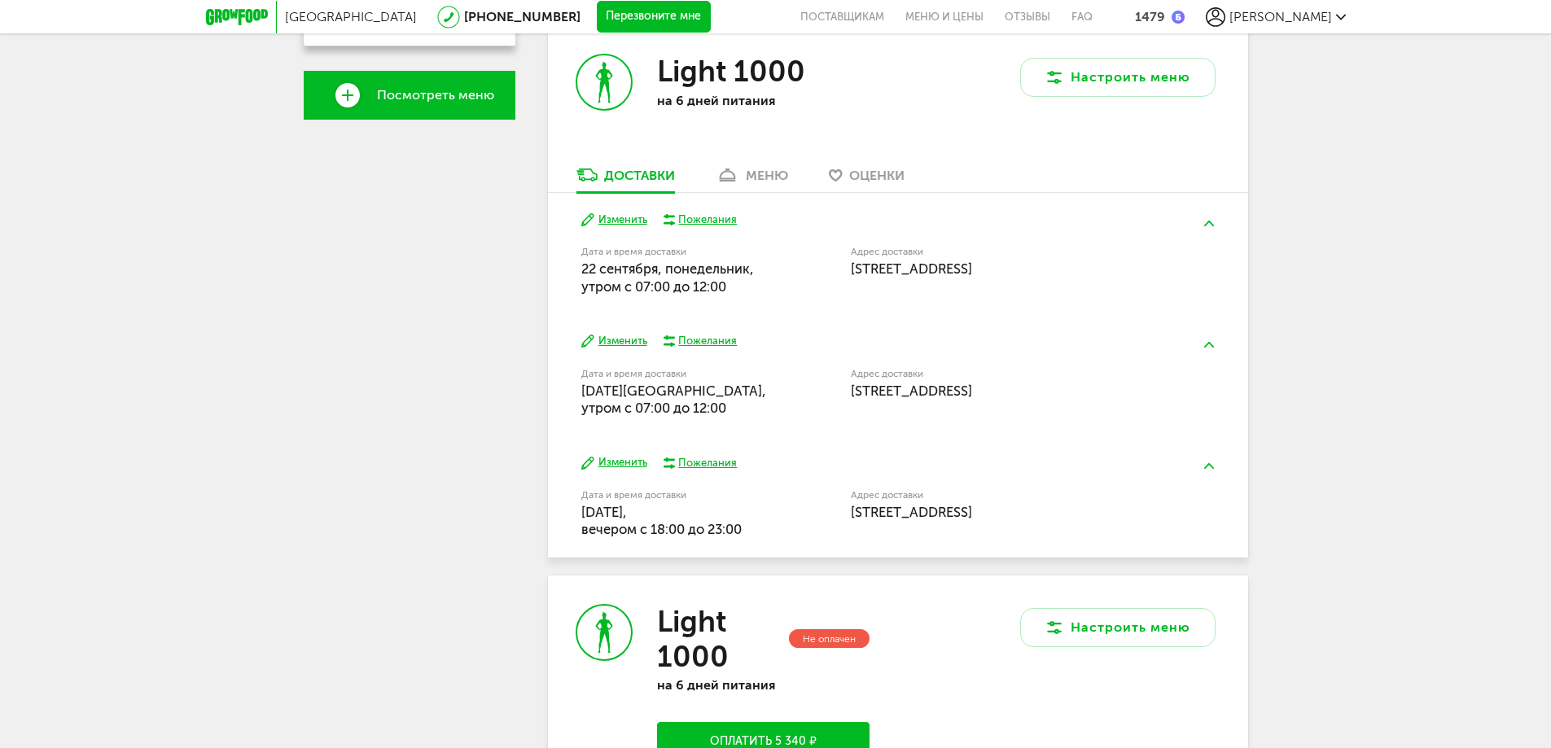
click at [603, 465] on button "Изменить" at bounding box center [614, 462] width 66 height 15
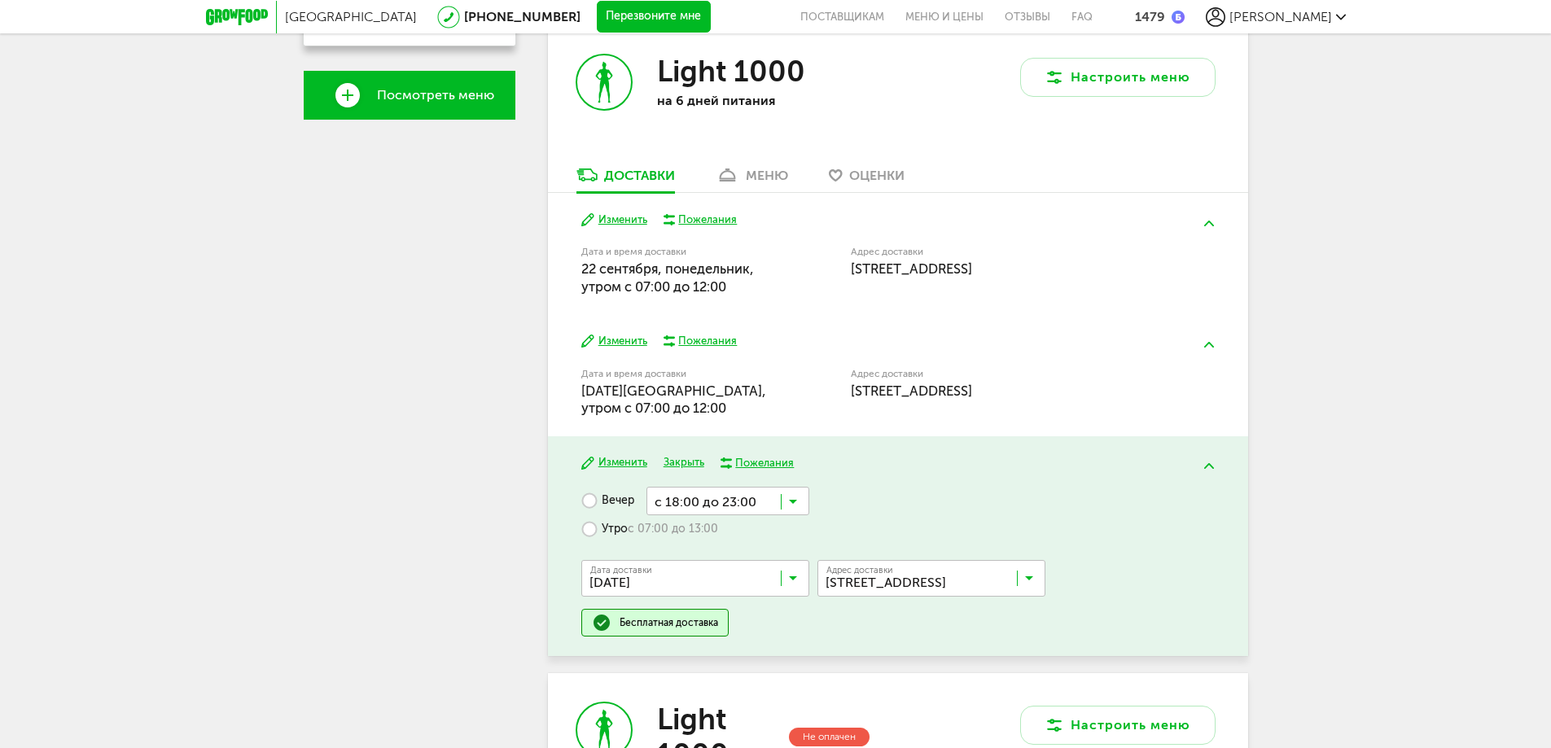
click at [795, 580] on icon at bounding box center [793, 582] width 8 height 16
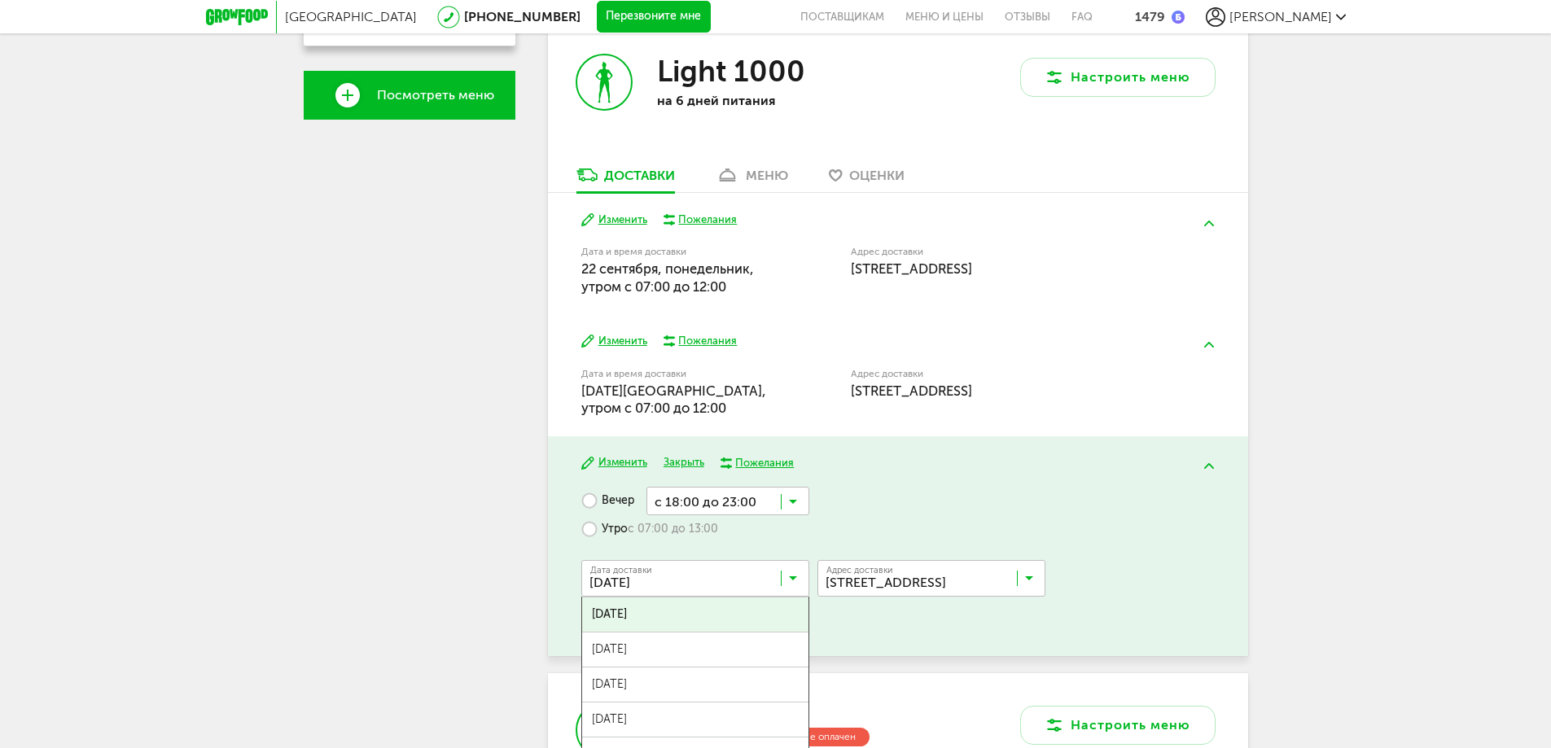
click at [487, 431] on div "[PERSON_NAME] [PHONE_NUMBER] Мои заказы Подписка Мои предпочтения Пригласить др…" at bounding box center [410, 459] width 212 height 1675
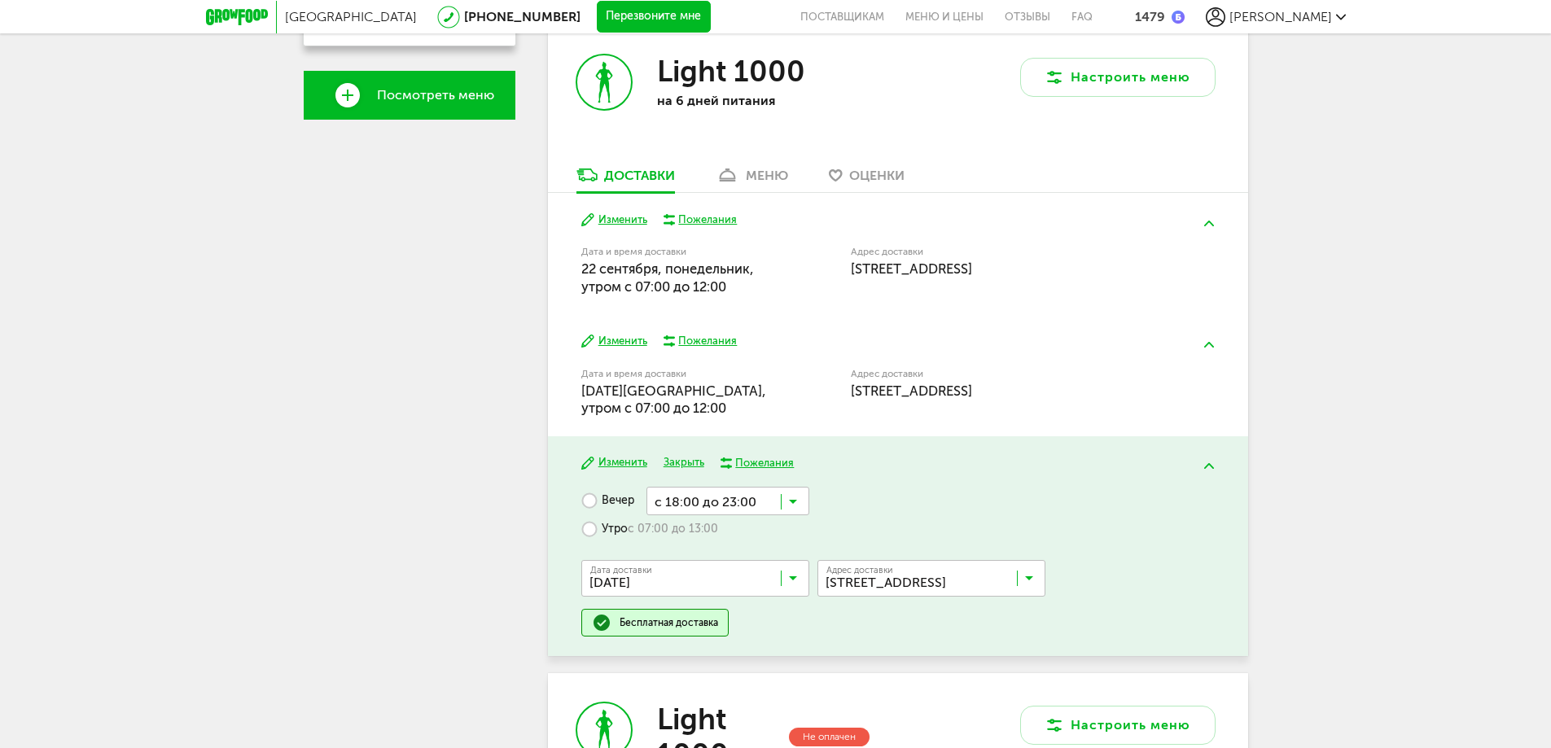
click at [628, 343] on button "Изменить" at bounding box center [614, 341] width 66 height 15
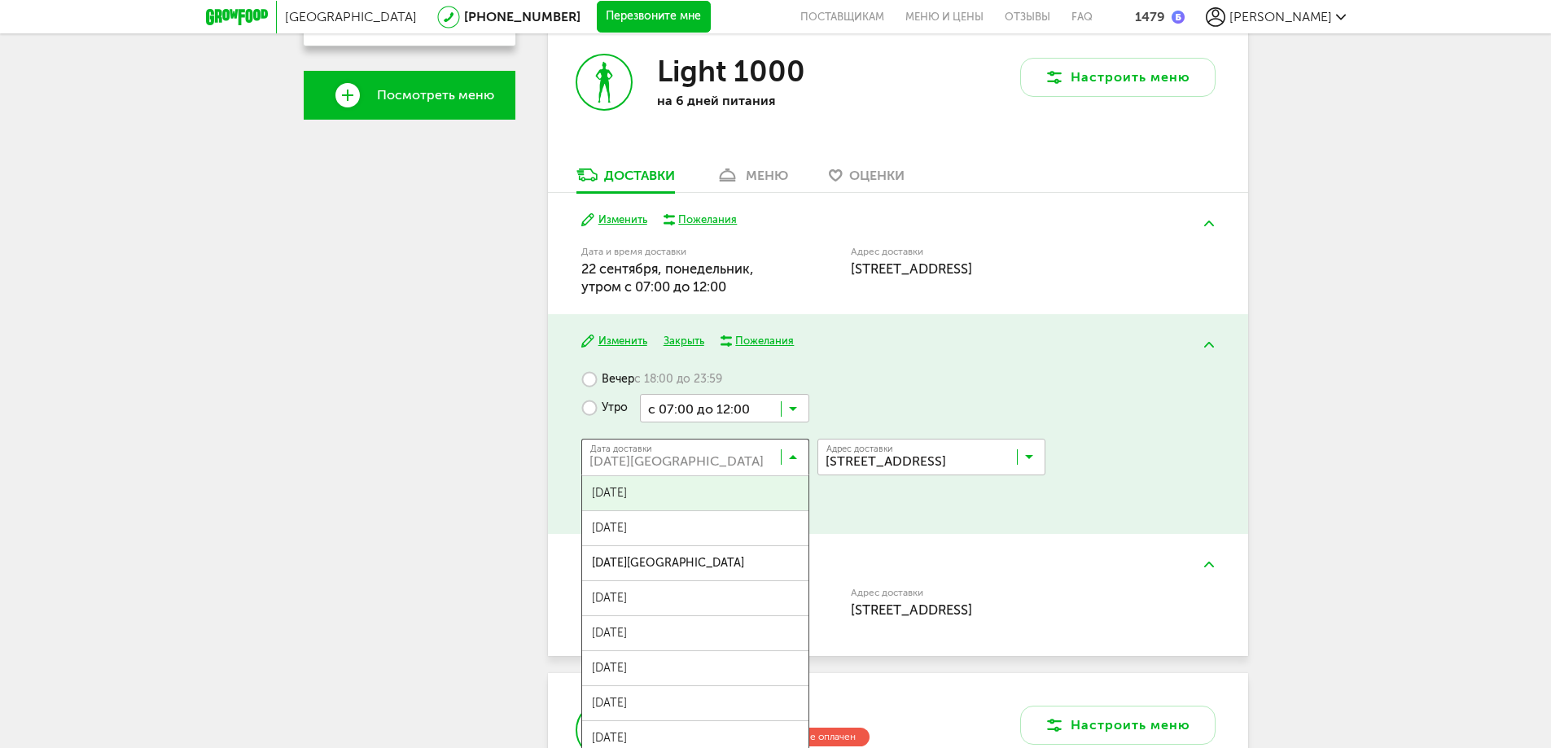
click at [796, 449] on input "Search for option" at bounding box center [699, 461] width 228 height 28
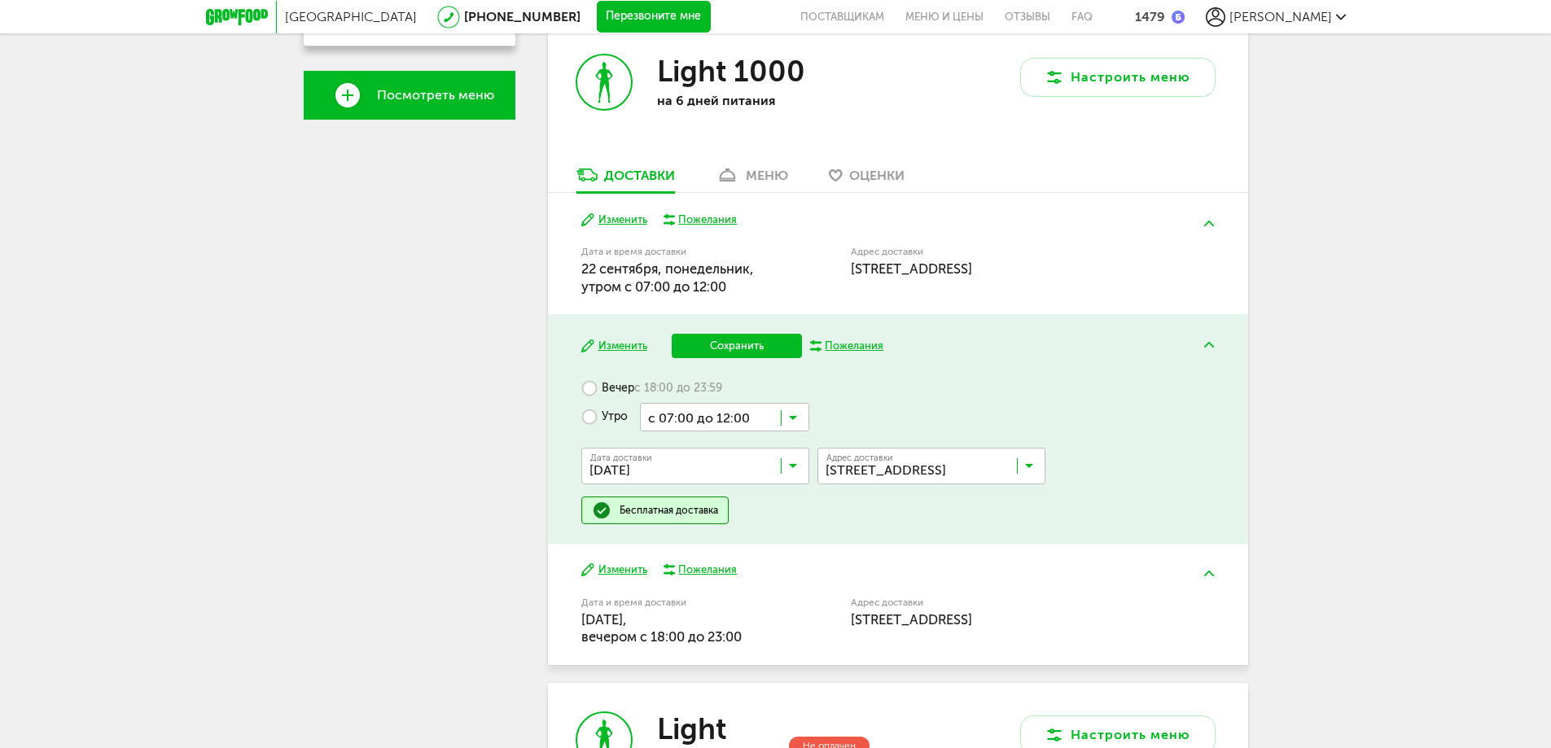
click at [693, 490] on span "[DATE]" at bounding box center [695, 502] width 226 height 34
click at [726, 339] on button "Сохранить" at bounding box center [737, 346] width 130 height 24
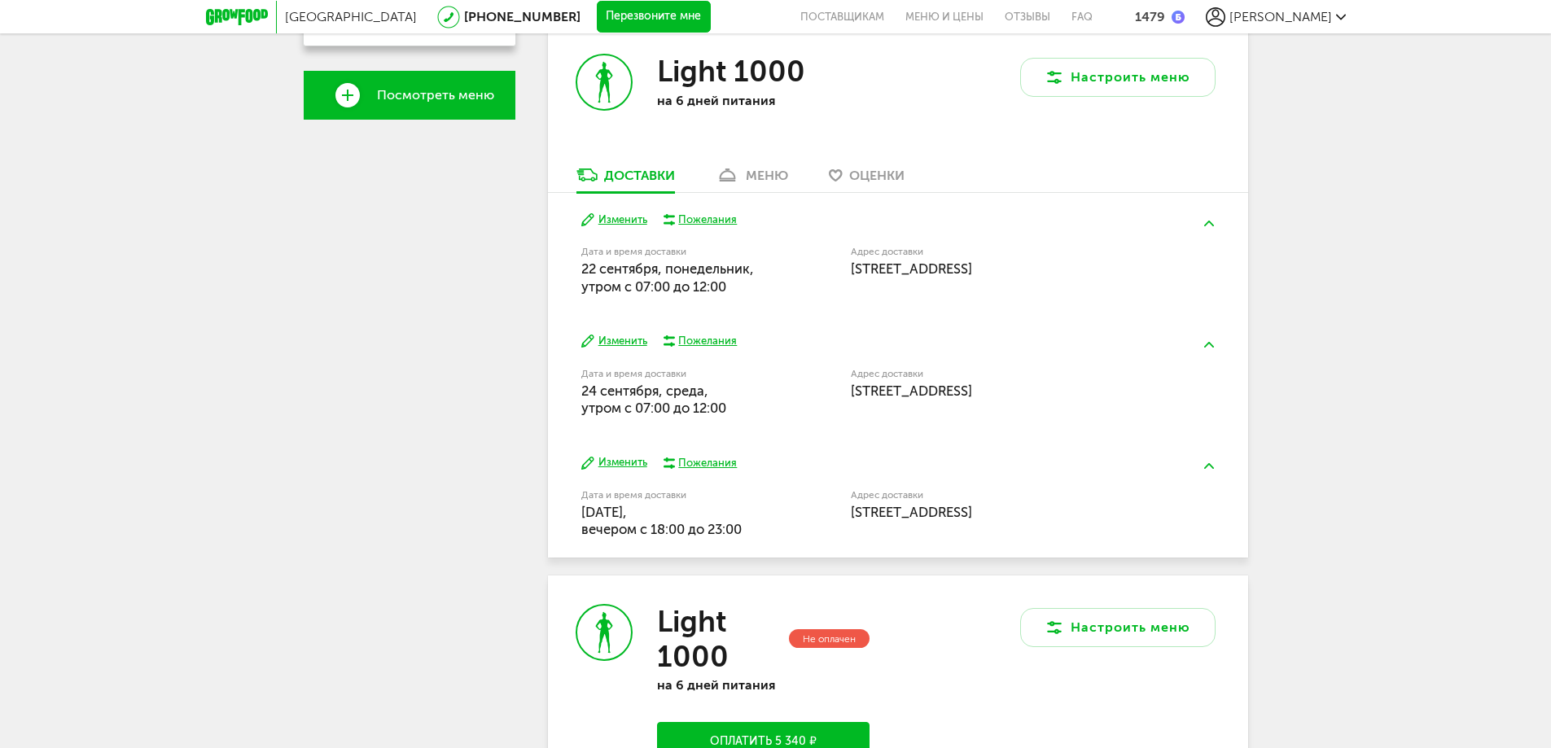
click at [623, 465] on button "Изменить" at bounding box center [614, 462] width 66 height 15
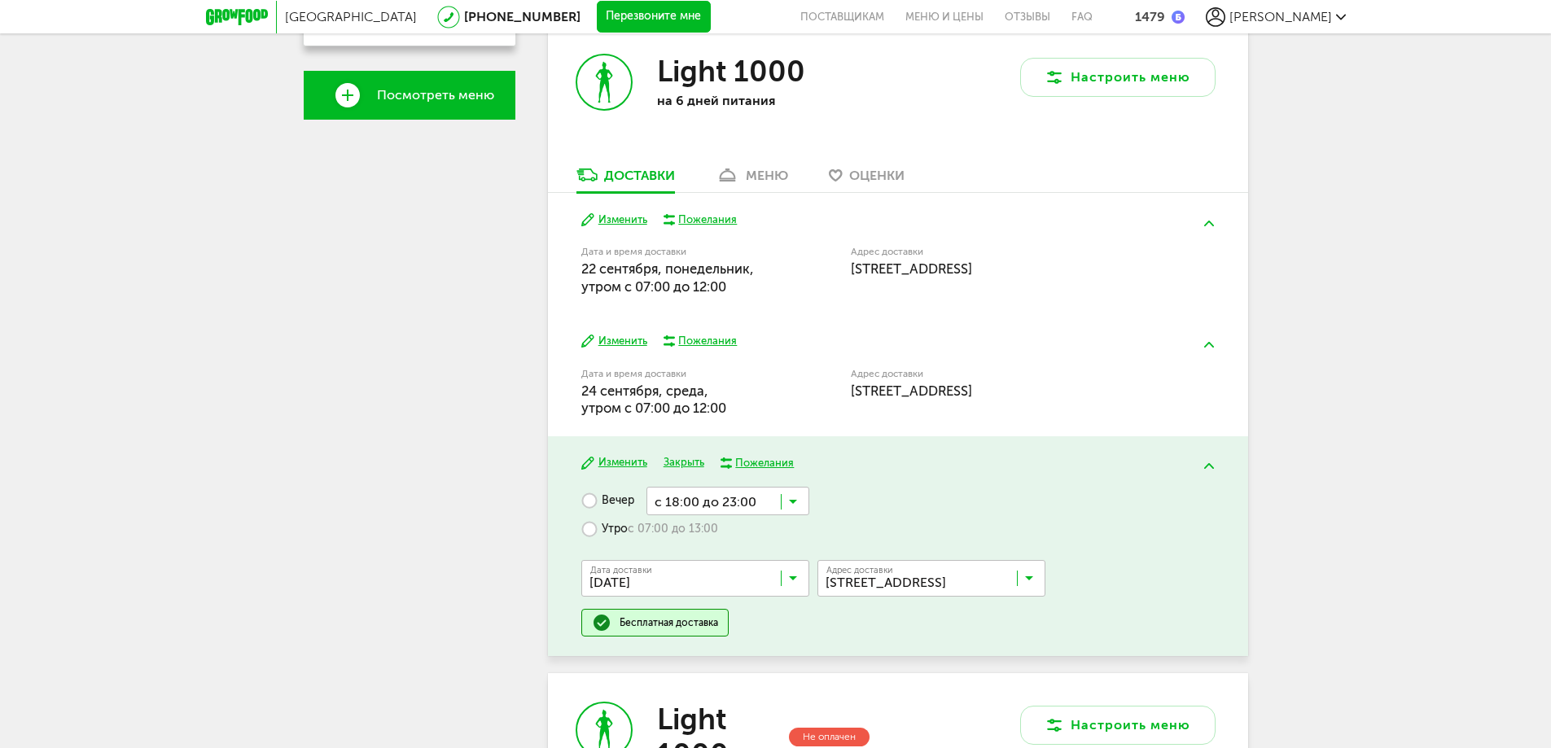
click at [794, 574] on icon at bounding box center [793, 582] width 8 height 16
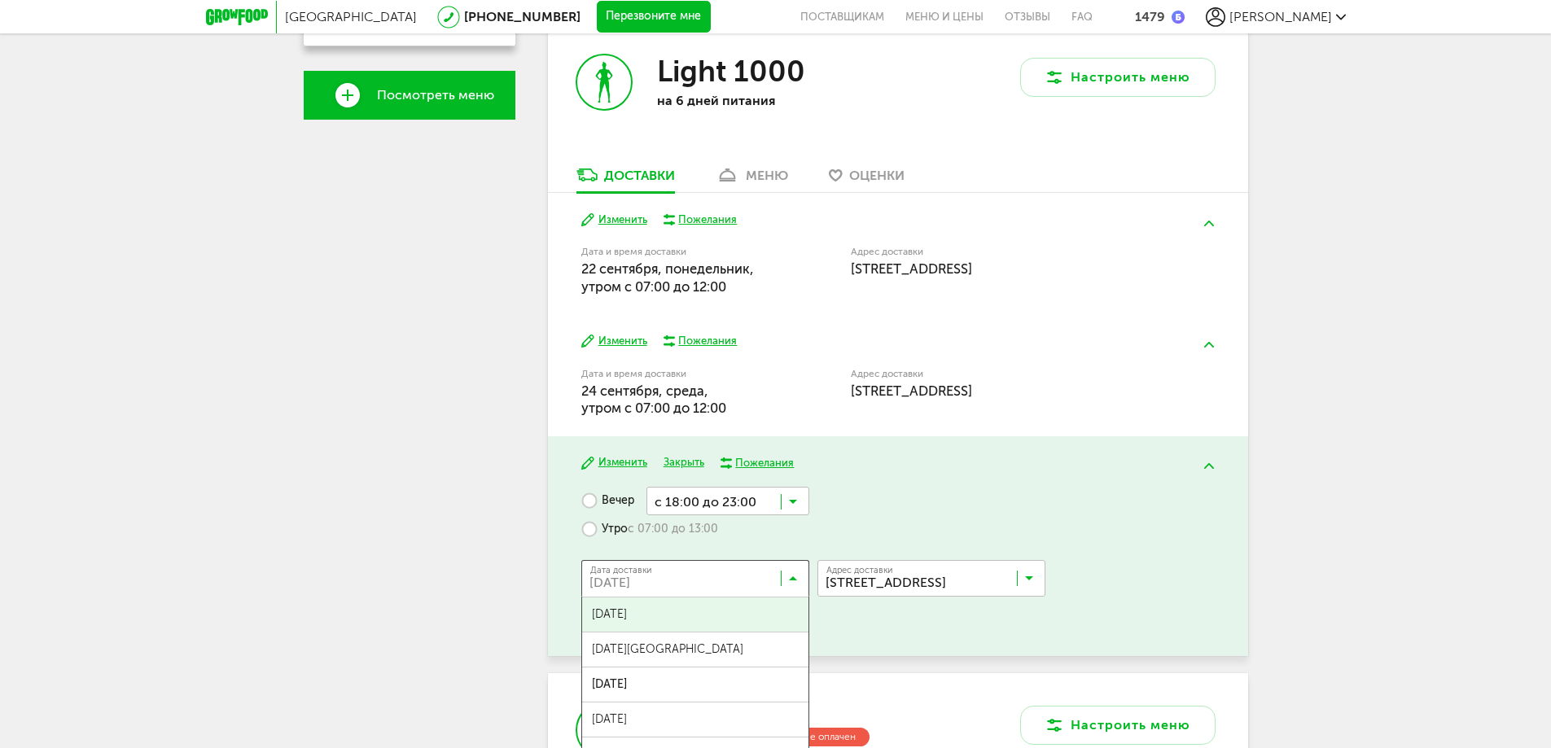
click at [512, 450] on div "[PERSON_NAME] [PHONE_NUMBER] Мои заказы Подписка Мои предпочтения Пригласить др…" at bounding box center [410, 459] width 212 height 1675
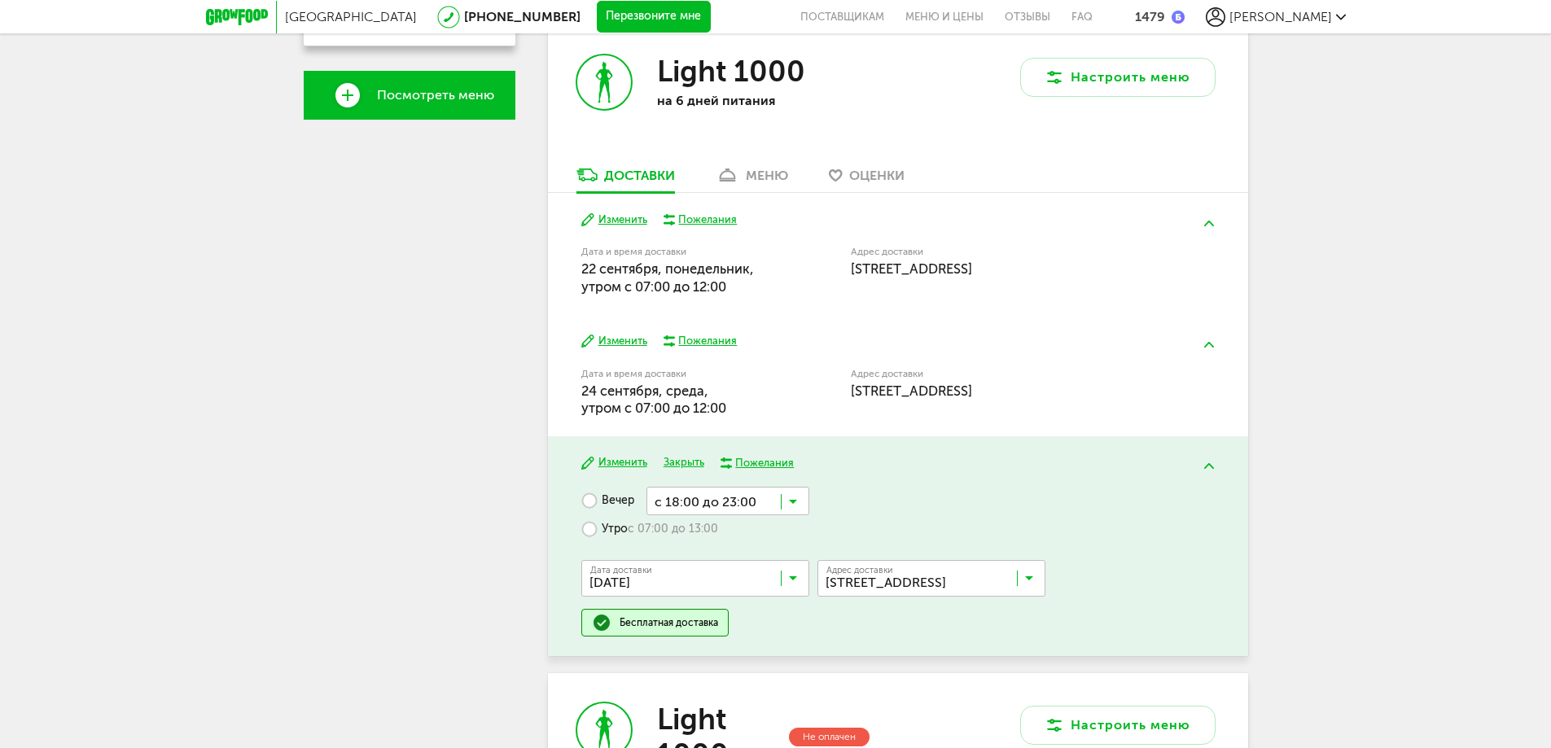
click at [790, 503] on icon at bounding box center [793, 505] width 8 height 16
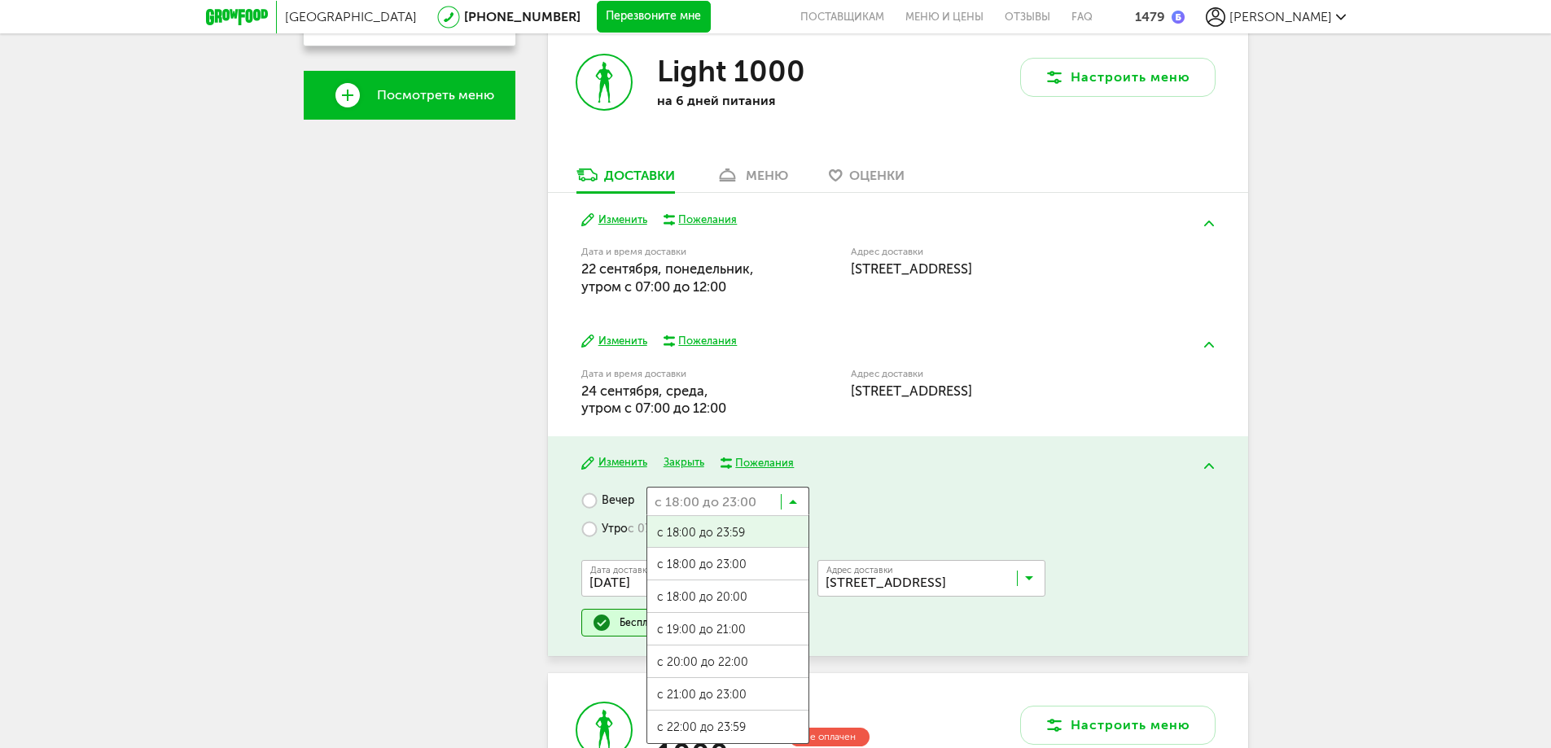
click at [896, 501] on div "Вечер с 18:00 до 23:00 Загрузка... с 18:00 до 23:59 с 18:00 до 23:00 с 18:00 до…" at bounding box center [897, 562] width 633 height 150
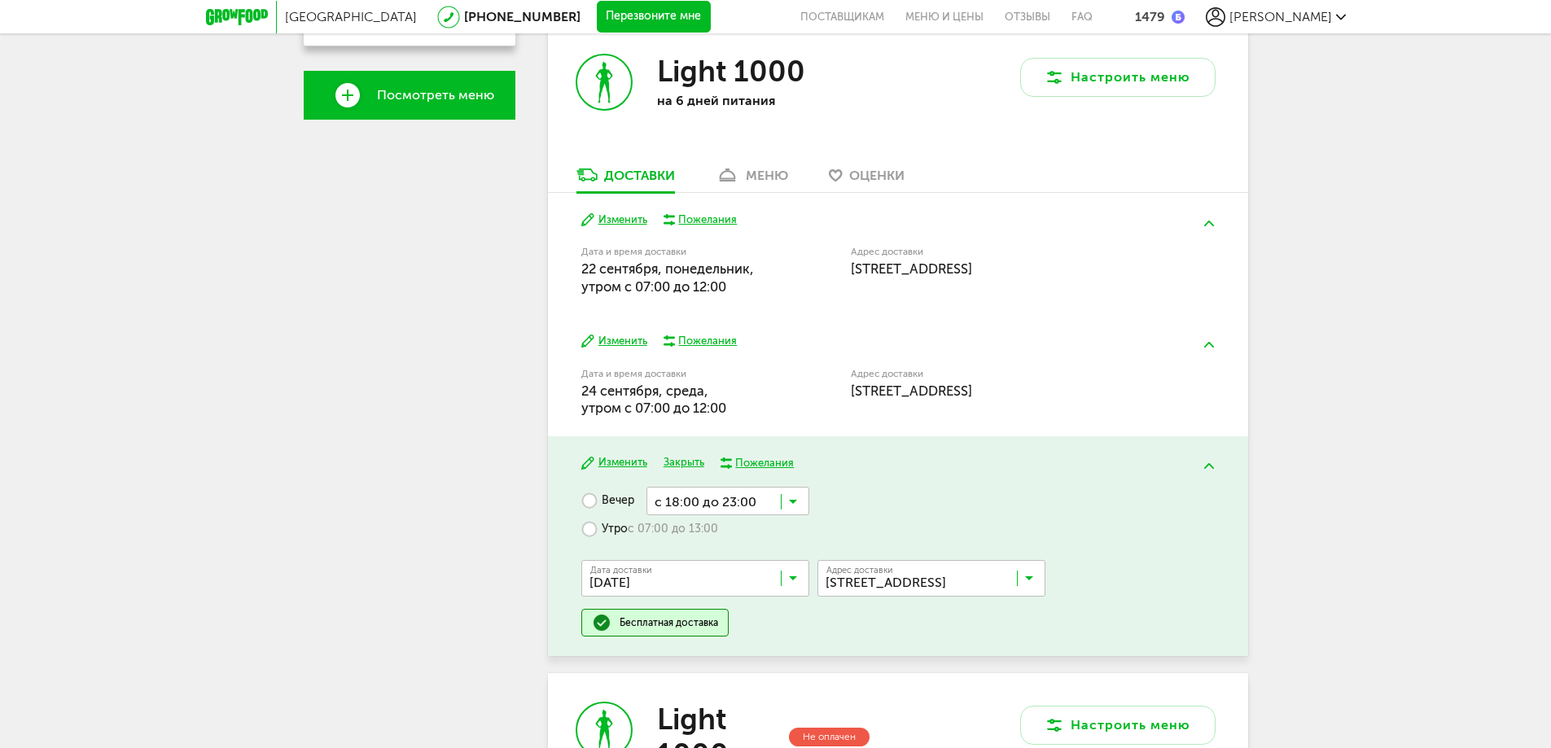
click at [797, 575] on input "Search for option" at bounding box center [699, 582] width 228 height 28
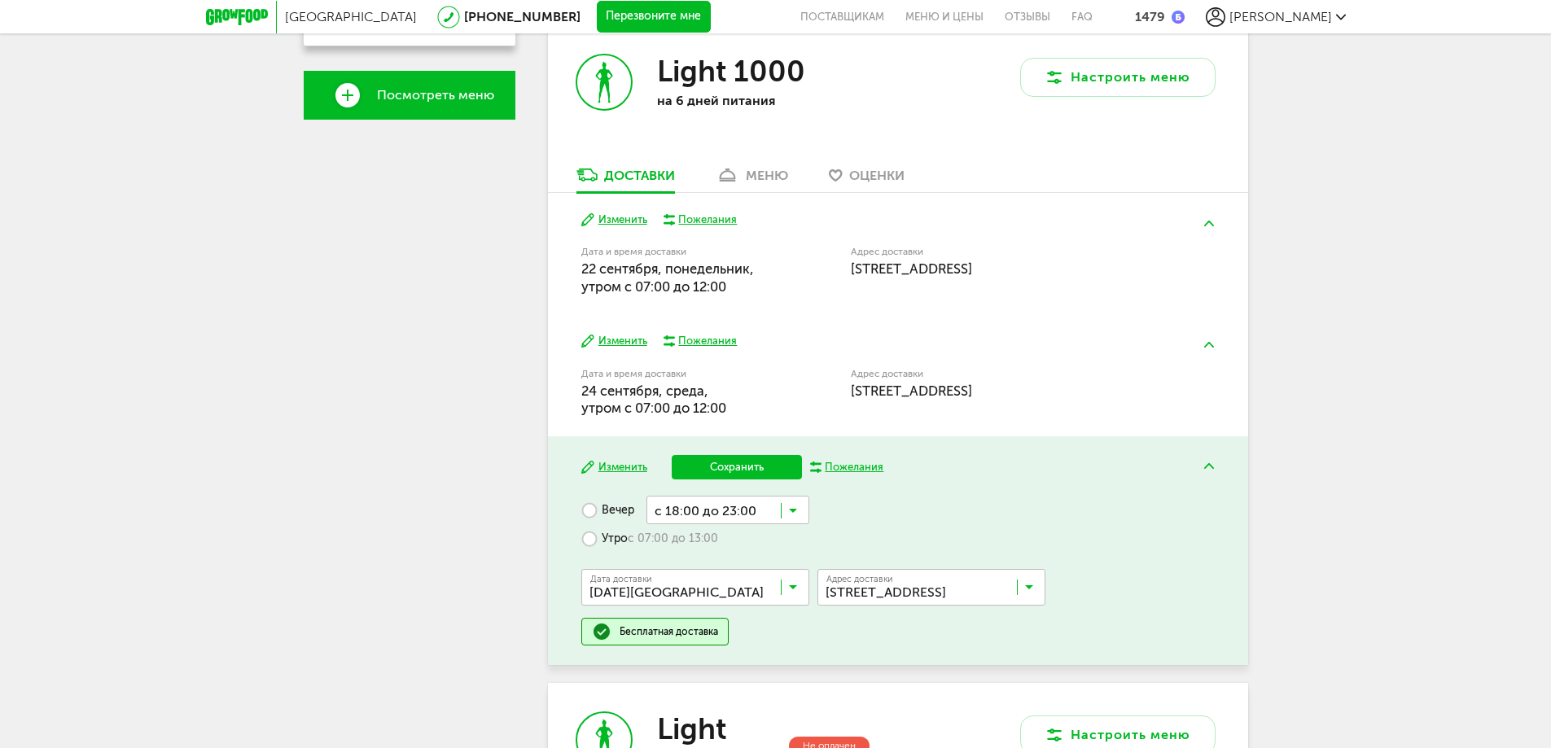
click at [589, 539] on label "Утро с 07:00 до 13:00" at bounding box center [649, 538] width 137 height 28
click at [895, 504] on div "Вечер с 18:00 до 23:59 Утро с 07:00 до 13:00 Загрузка... Дата доставки [DATE] […" at bounding box center [897, 571] width 633 height 150
click at [716, 459] on button "Сохранить" at bounding box center [737, 467] width 130 height 24
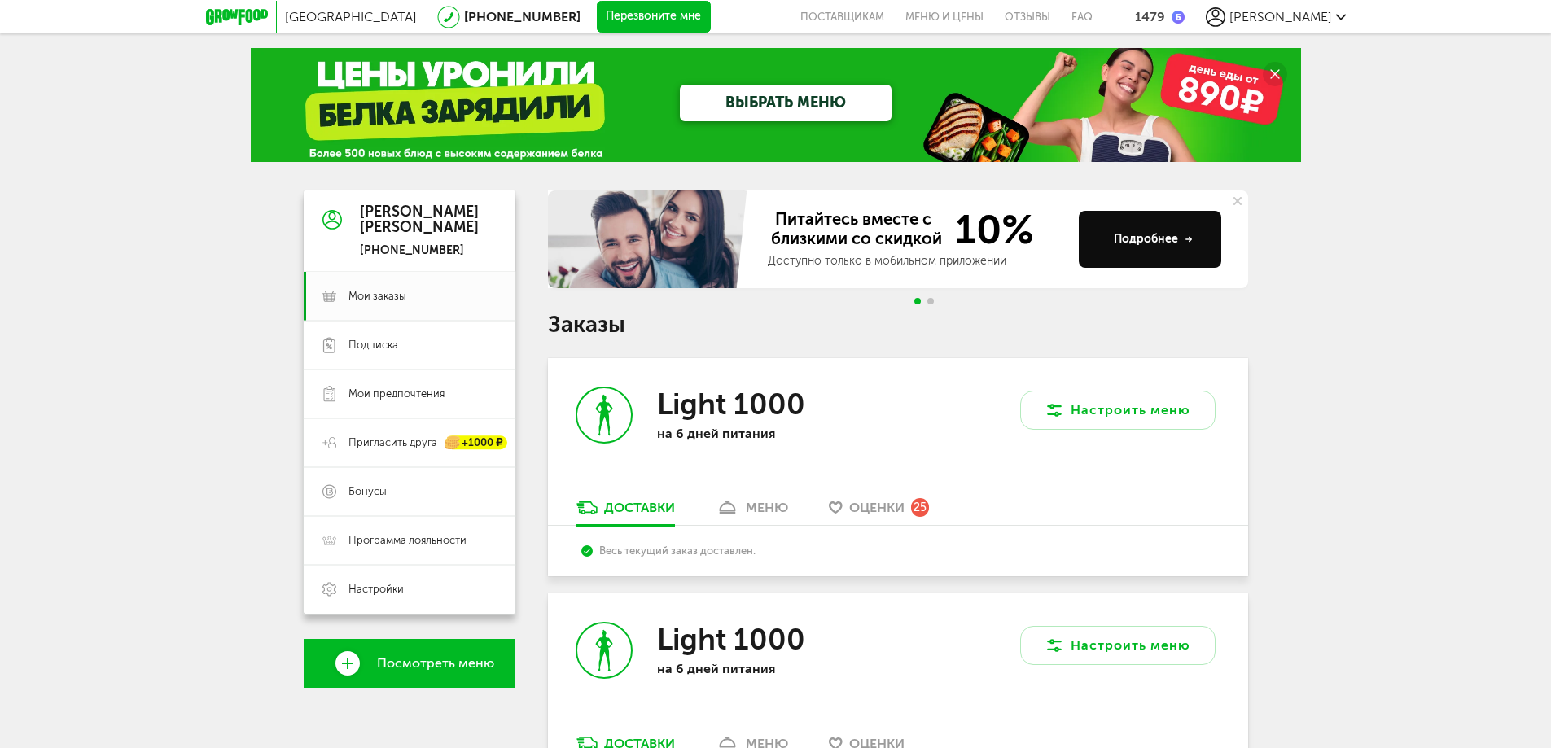
scroll to position [0, 0]
